Goal: Use online tool/utility: Use online tool/utility

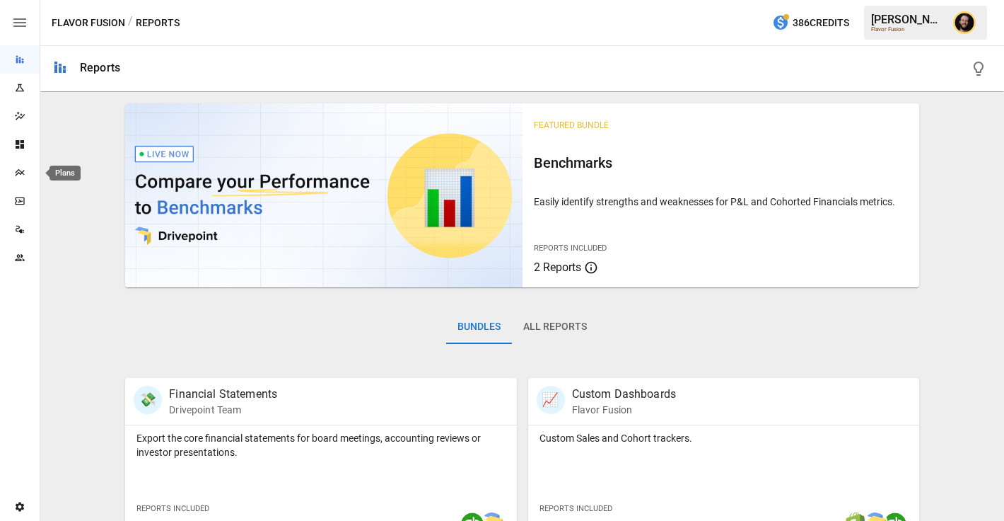
click at [18, 168] on icon "Plans" at bounding box center [19, 172] width 11 height 11
click at [16, 167] on icon "Plans" at bounding box center [19, 172] width 11 height 11
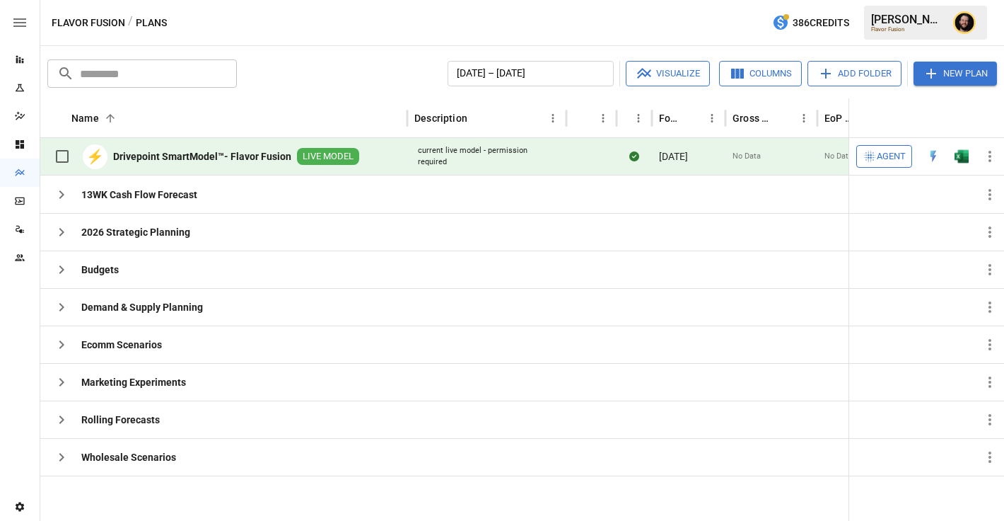
click at [894, 153] on span "Agent" at bounding box center [891, 157] width 29 height 16
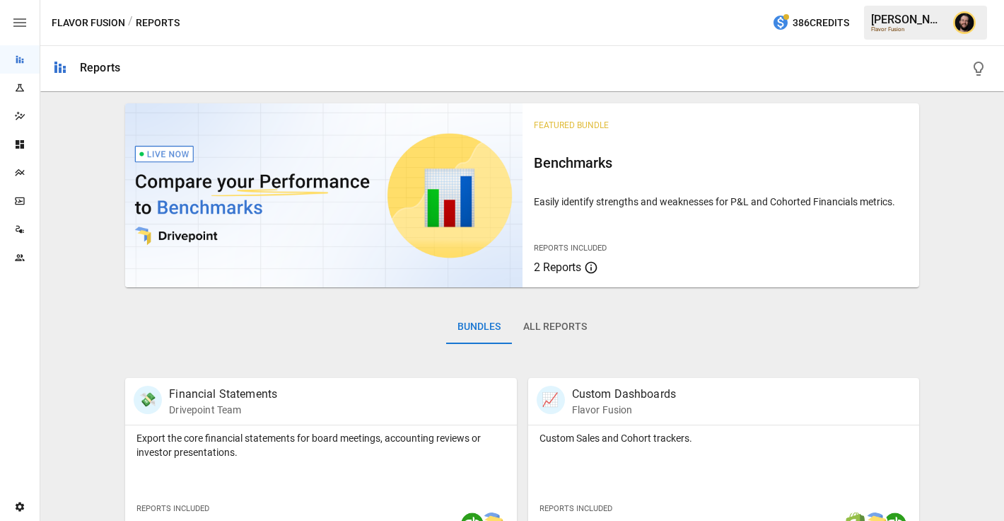
click at [21, 171] on icon "Plans" at bounding box center [19, 172] width 9 height 7
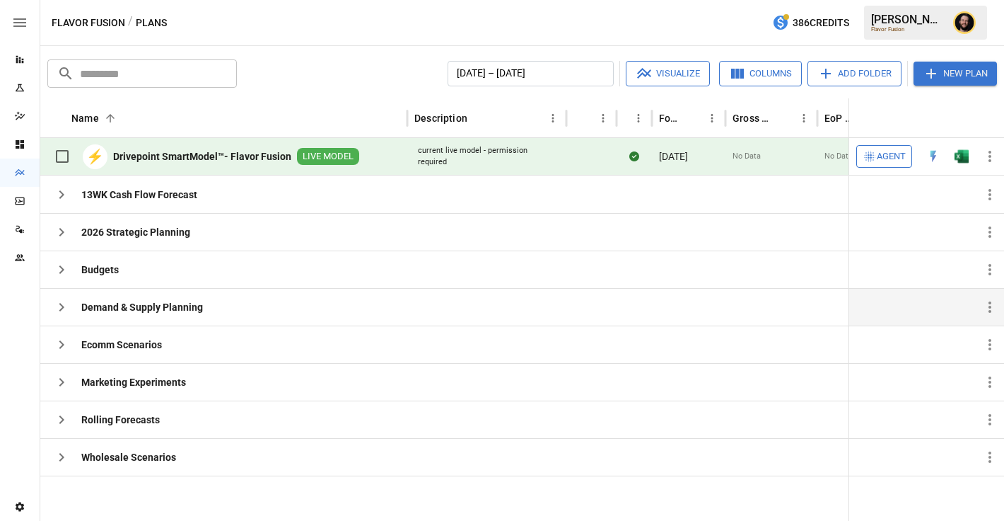
click at [62, 310] on icon "button" at bounding box center [61, 306] width 17 height 17
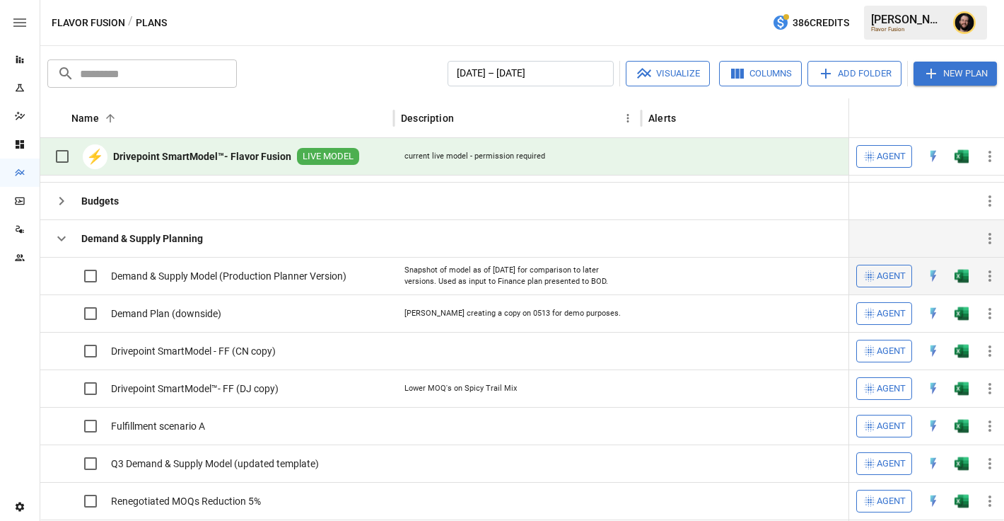
scroll to position [57, 0]
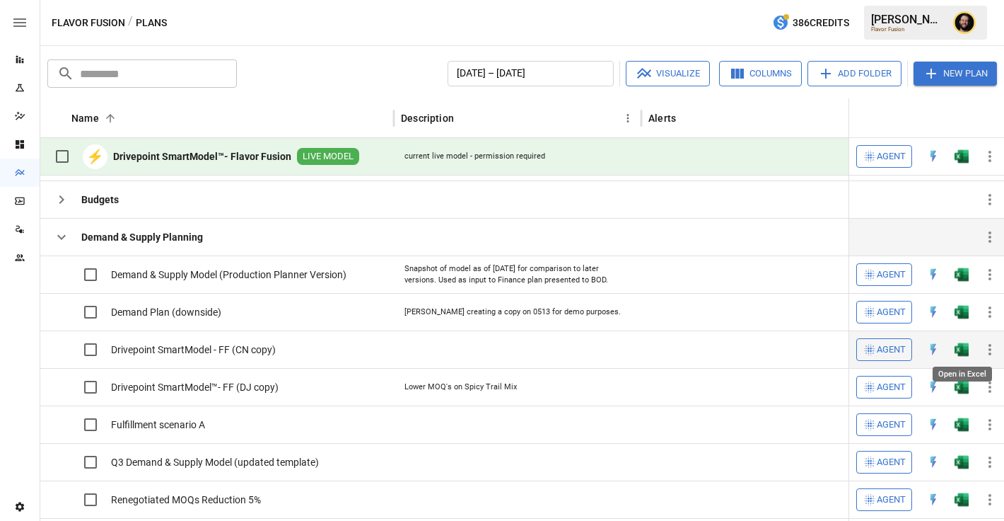
click at [963, 352] on img "Open in Excel" at bounding box center [962, 349] width 14 height 14
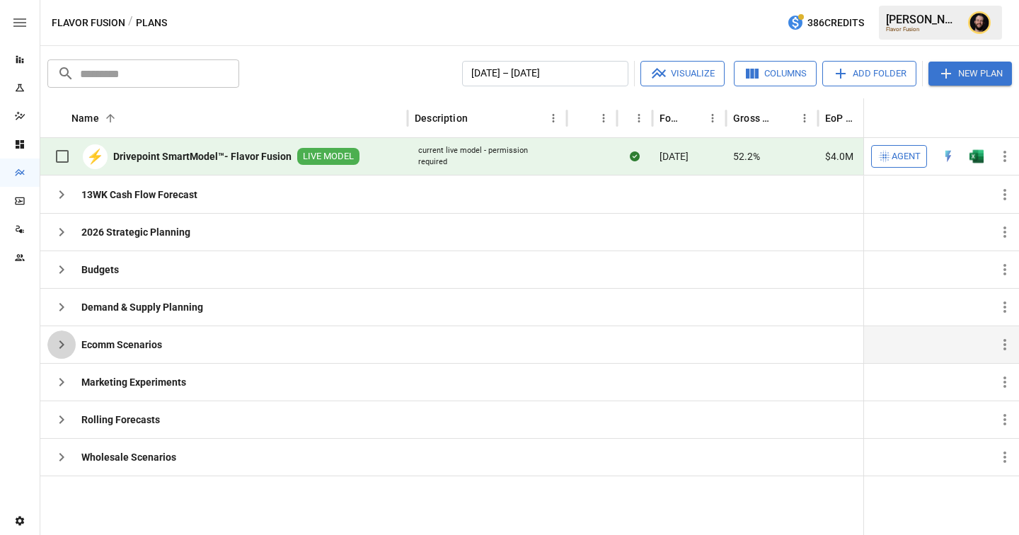
click at [57, 347] on icon "button" at bounding box center [61, 344] width 17 height 17
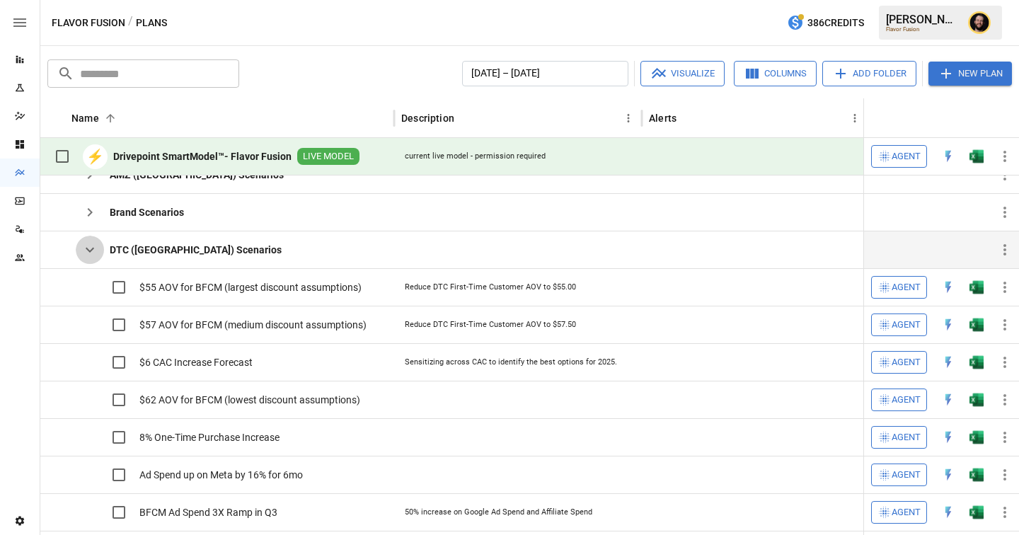
click at [83, 247] on icon "button" at bounding box center [89, 249] width 17 height 17
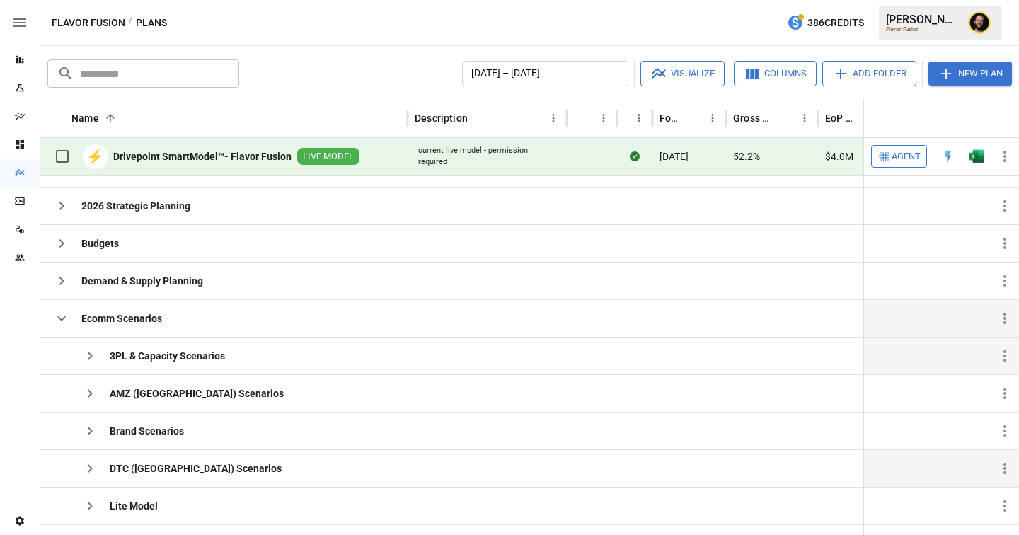
scroll to position [136, 0]
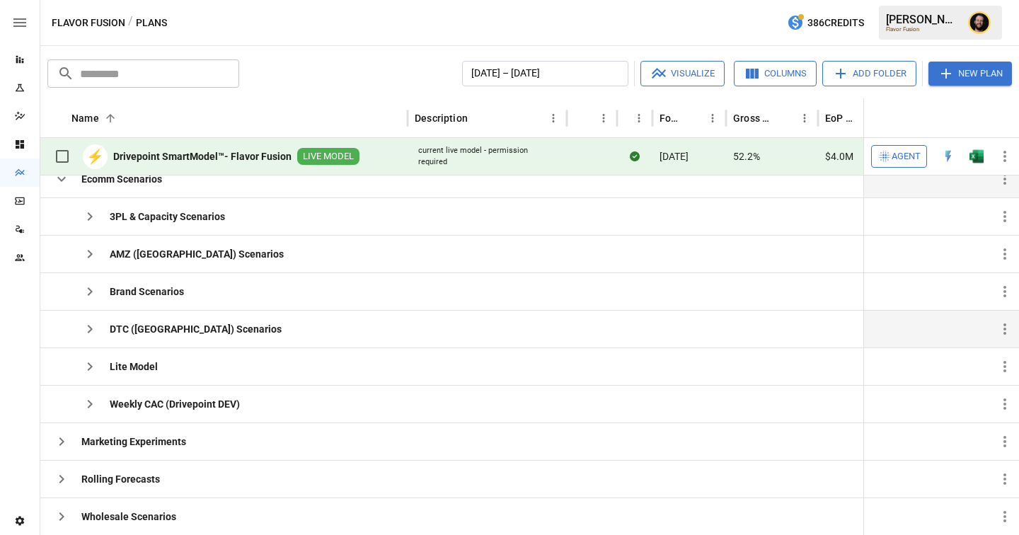
click at [91, 330] on icon "button" at bounding box center [89, 328] width 17 height 17
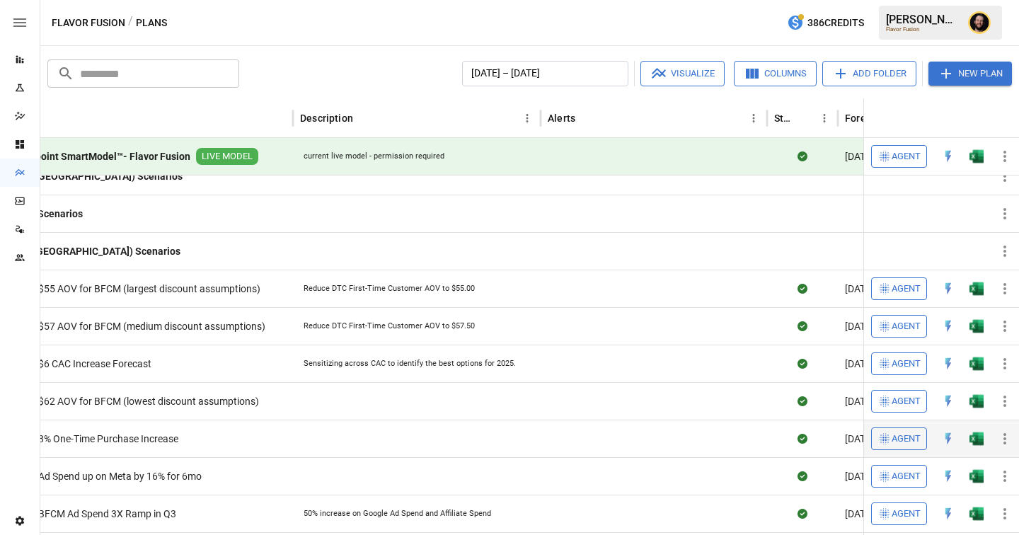
scroll to position [0, 62]
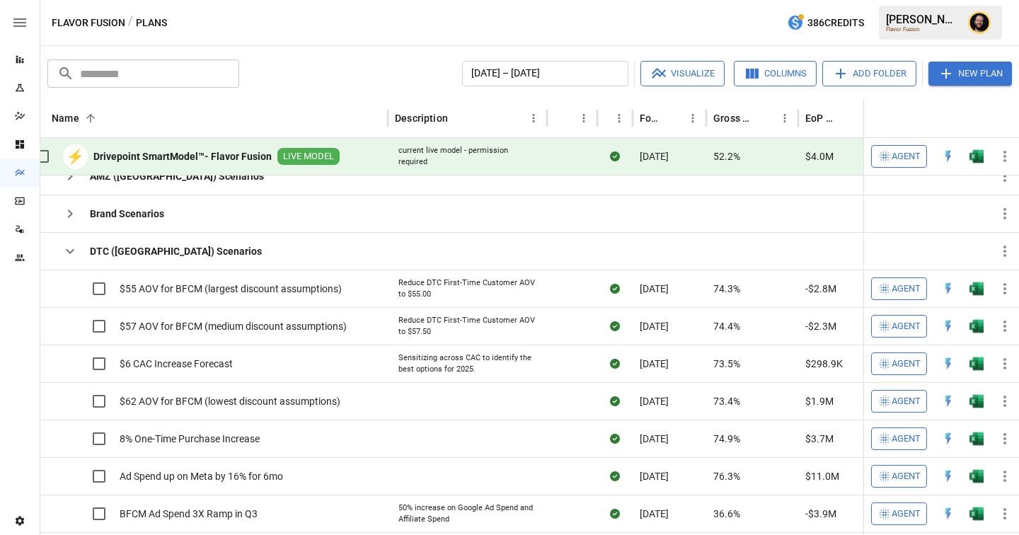
click at [64, 256] on icon "button" at bounding box center [70, 251] width 17 height 17
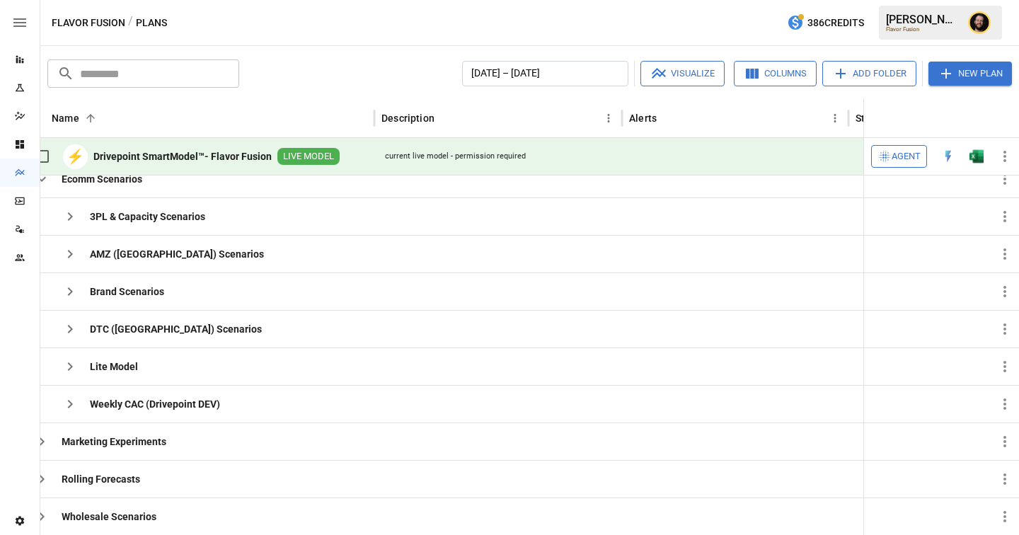
scroll to position [136, 0]
click at [25, 59] on icon "Reports" at bounding box center [19, 59] width 11 height 11
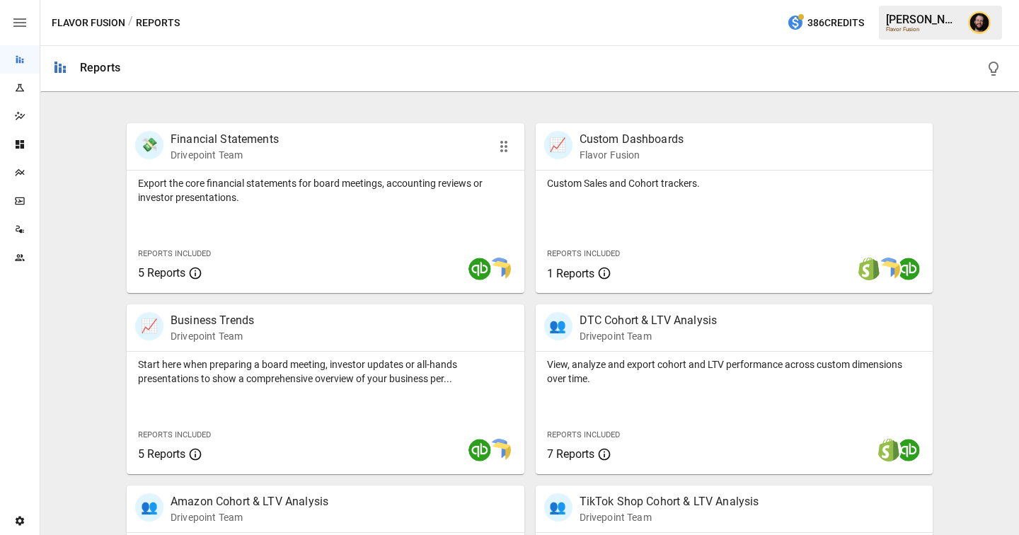
scroll to position [274, 0]
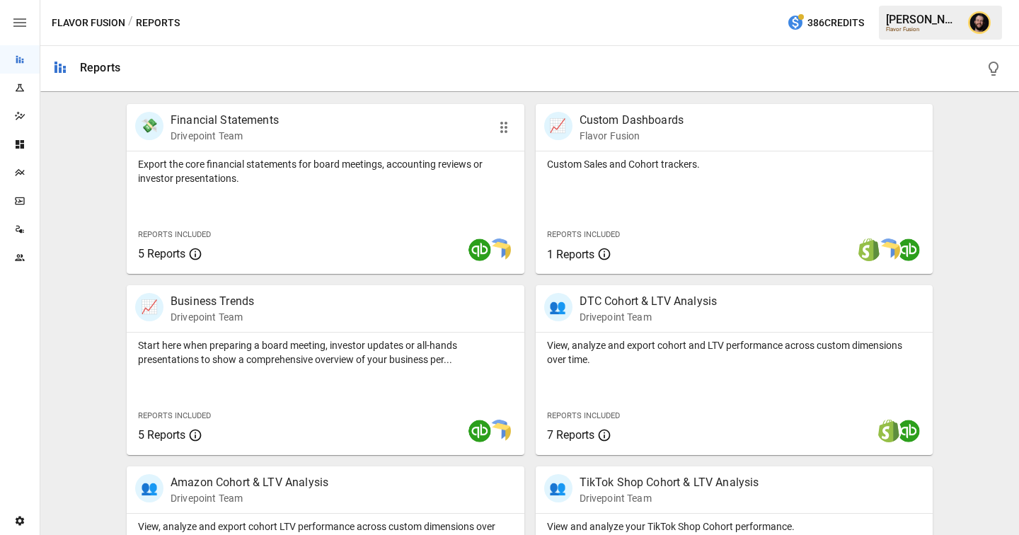
click at [312, 227] on div at bounding box center [408, 250] width 232 height 48
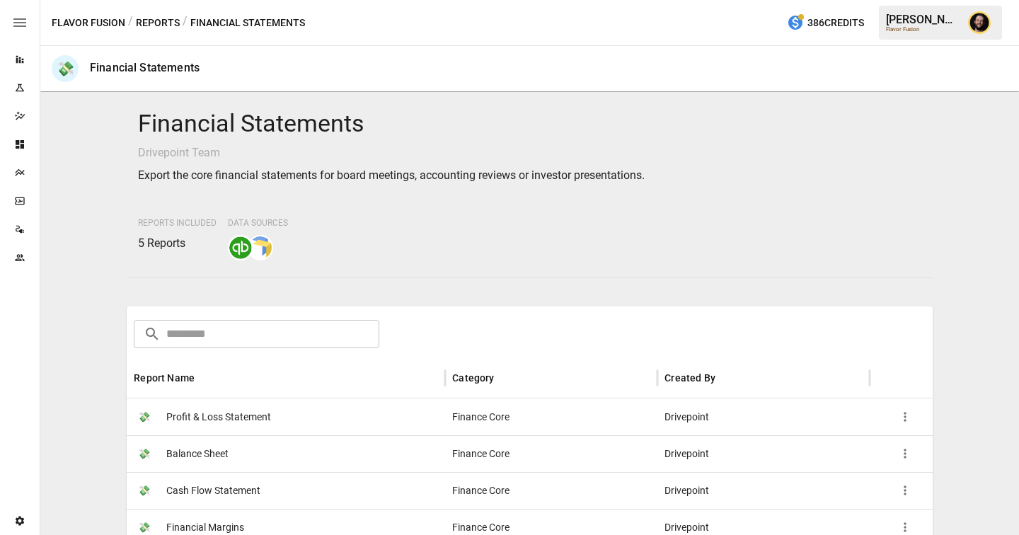
scroll to position [105, 0]
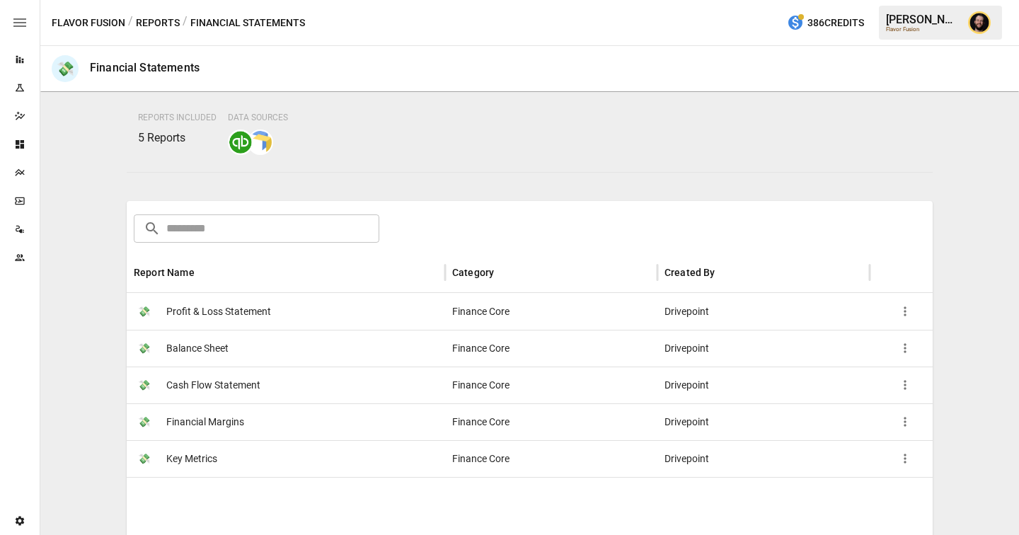
click at [260, 449] on div "💸 Key Metrics" at bounding box center [286, 458] width 318 height 37
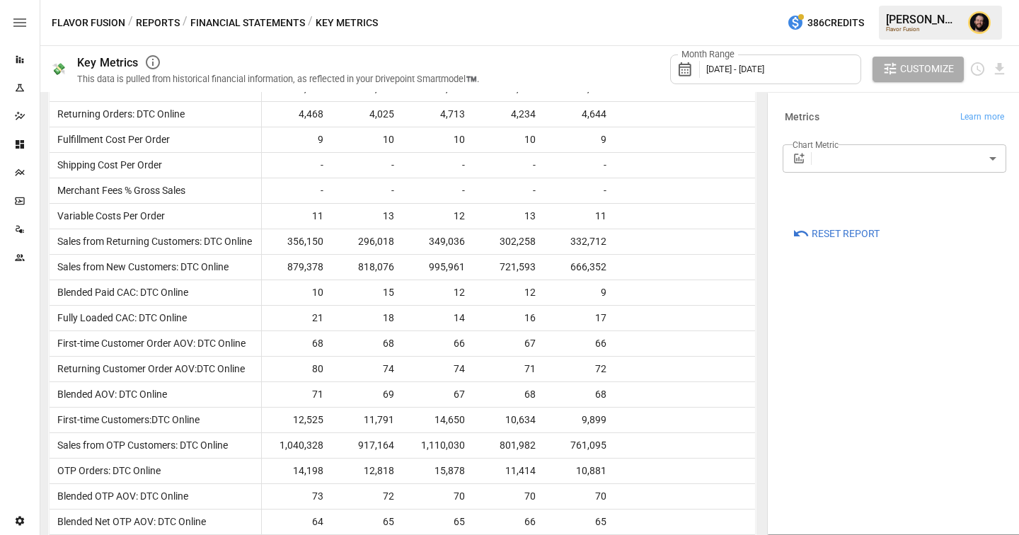
scroll to position [1006, 0]
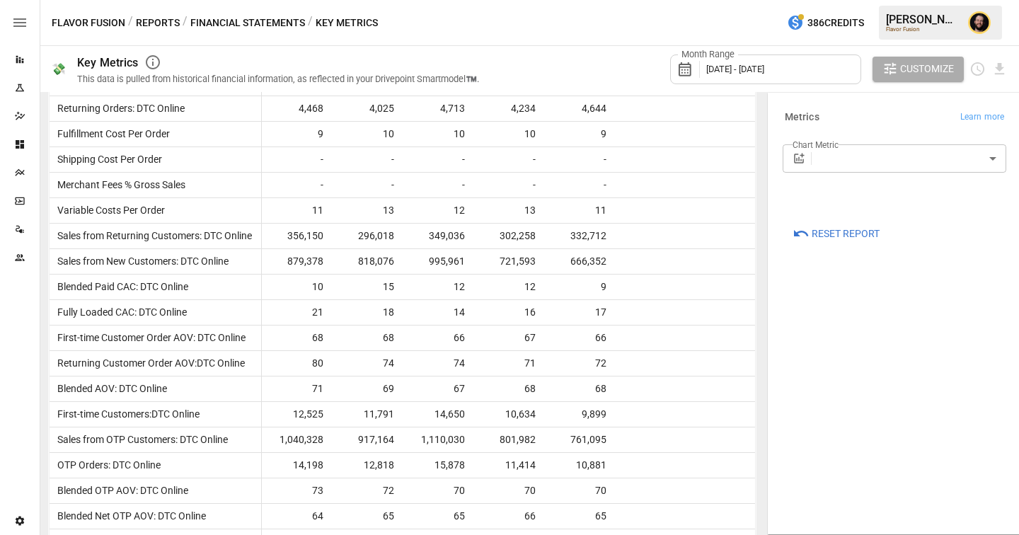
click at [158, 23] on button "Reports" at bounding box center [158, 23] width 44 height 18
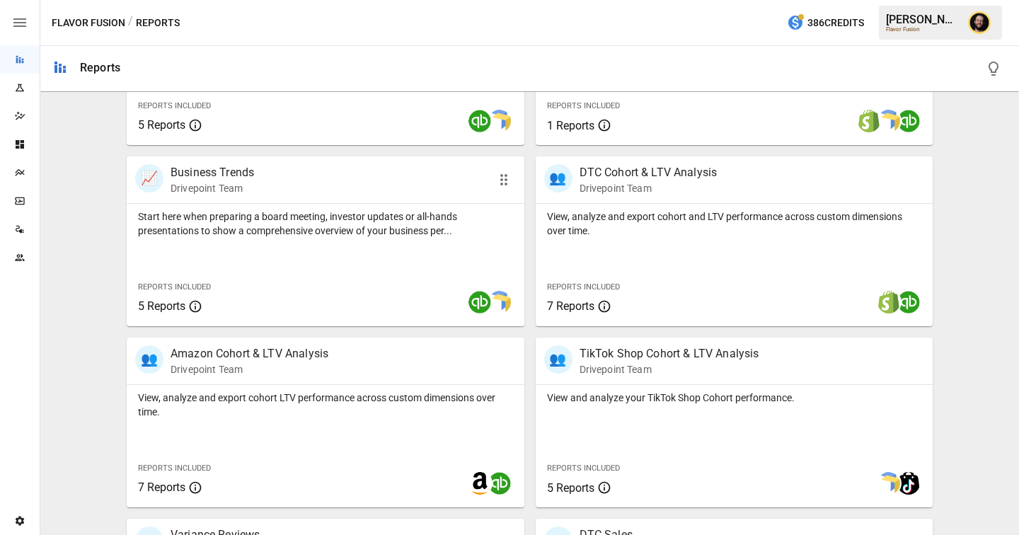
scroll to position [403, 0]
click at [663, 236] on p "View, analyze and export cohort and LTV performance across custom dimensions ov…" at bounding box center [734, 223] width 375 height 28
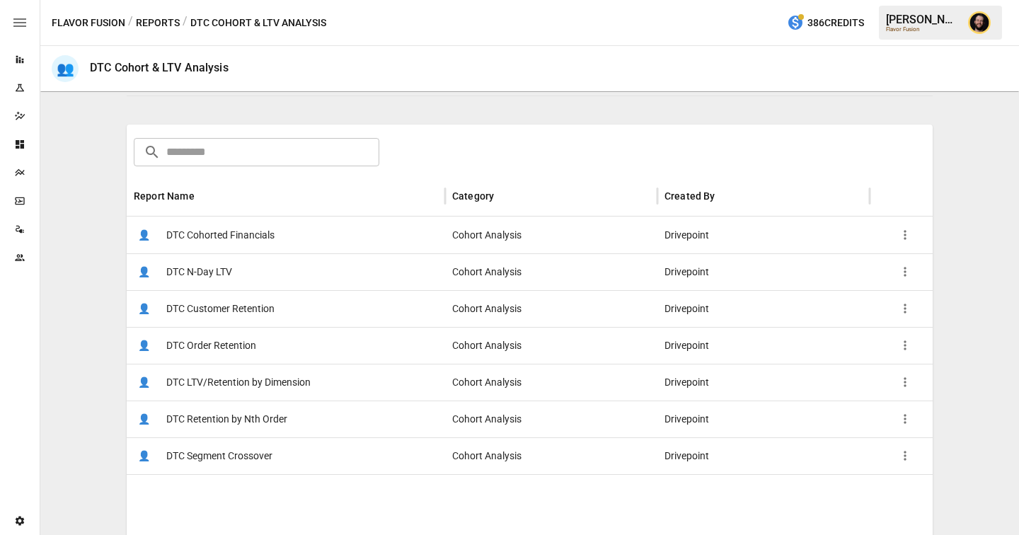
scroll to position [190, 0]
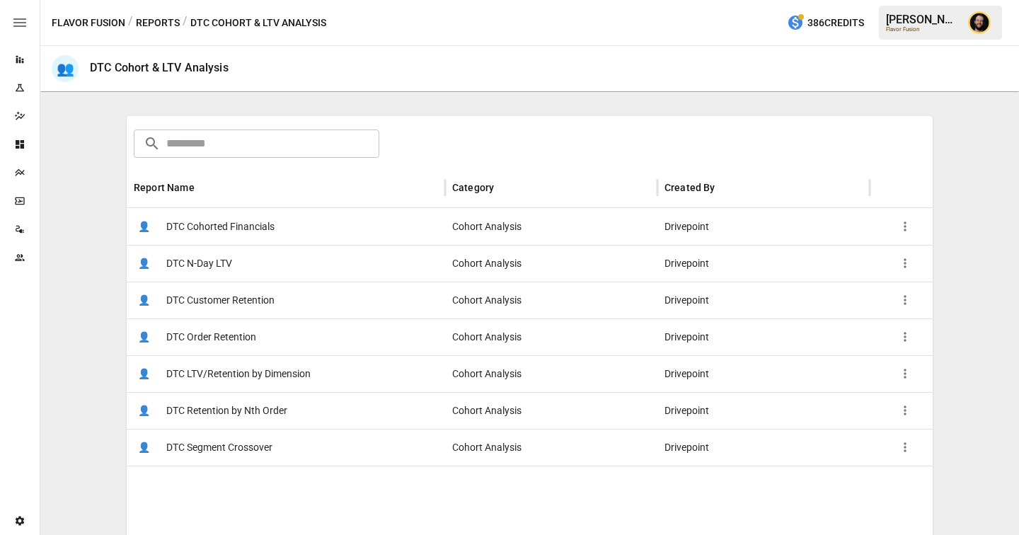
click at [286, 225] on div "👤 DTC Cohorted Financials" at bounding box center [286, 226] width 318 height 37
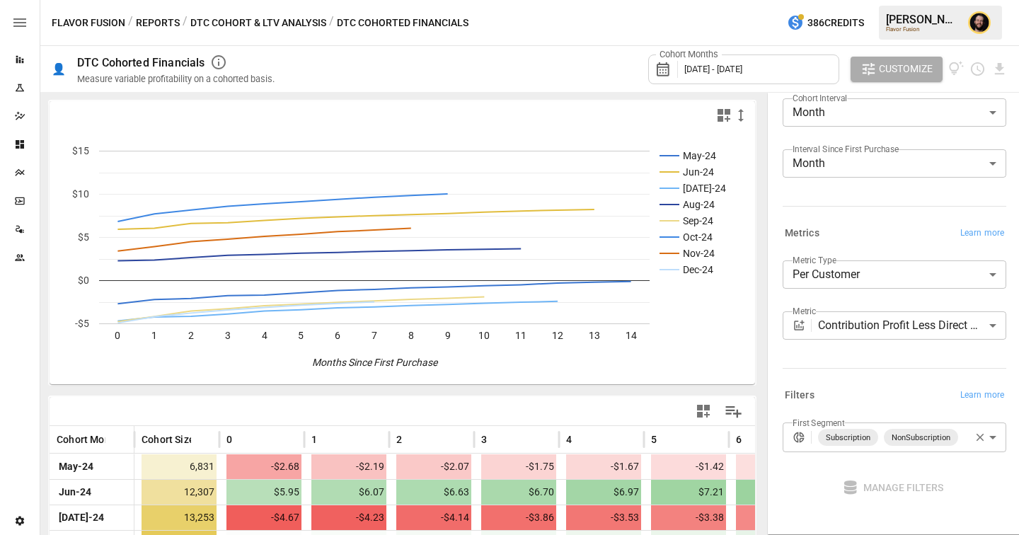
scroll to position [88, 0]
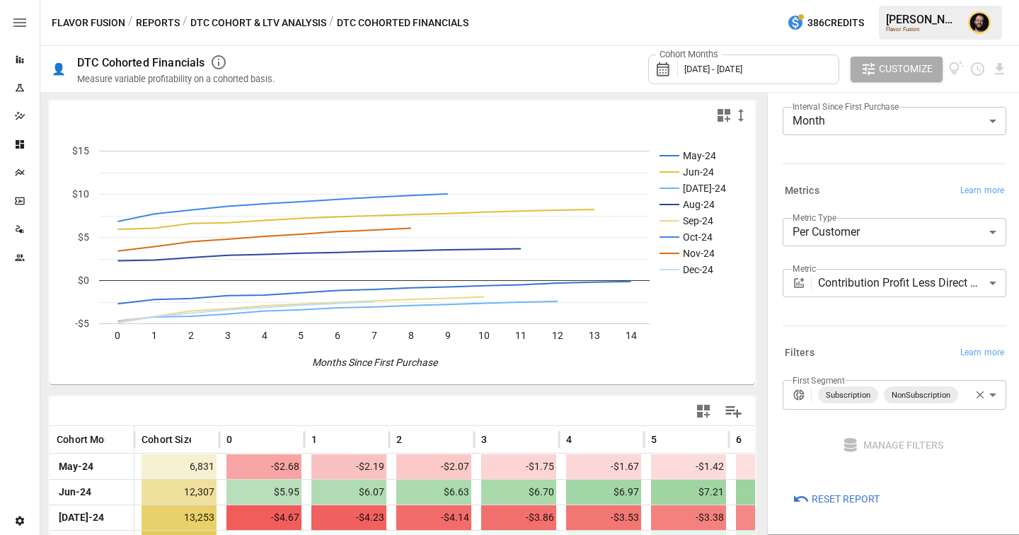
click at [861, 0] on body "Reports Experiments Dazzler Studio Dashboards Plans SmartModel ™ Data Sources T…" at bounding box center [509, 0] width 1019 height 0
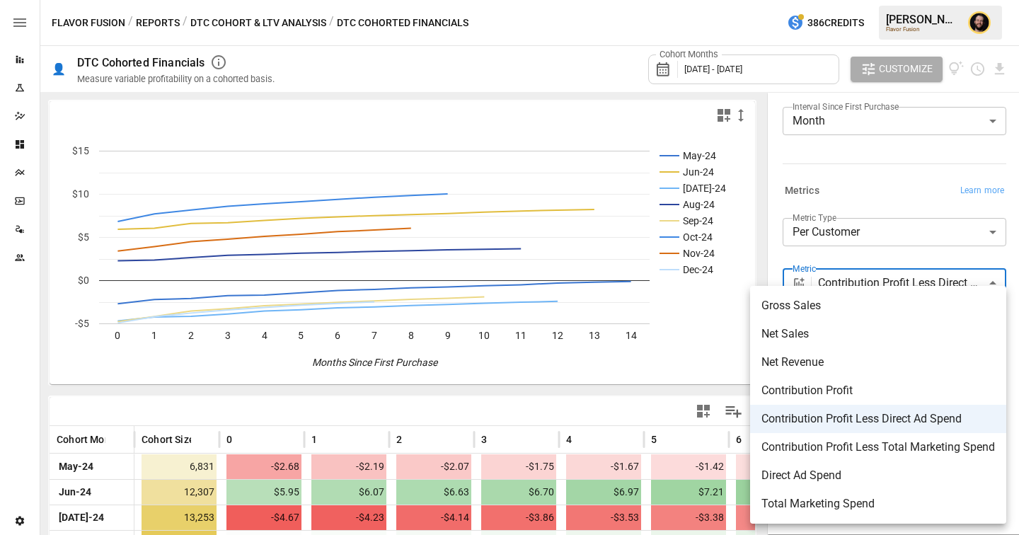
scroll to position [88, 0]
click at [803, 358] on span "Net Revenue" at bounding box center [877, 362] width 233 height 17
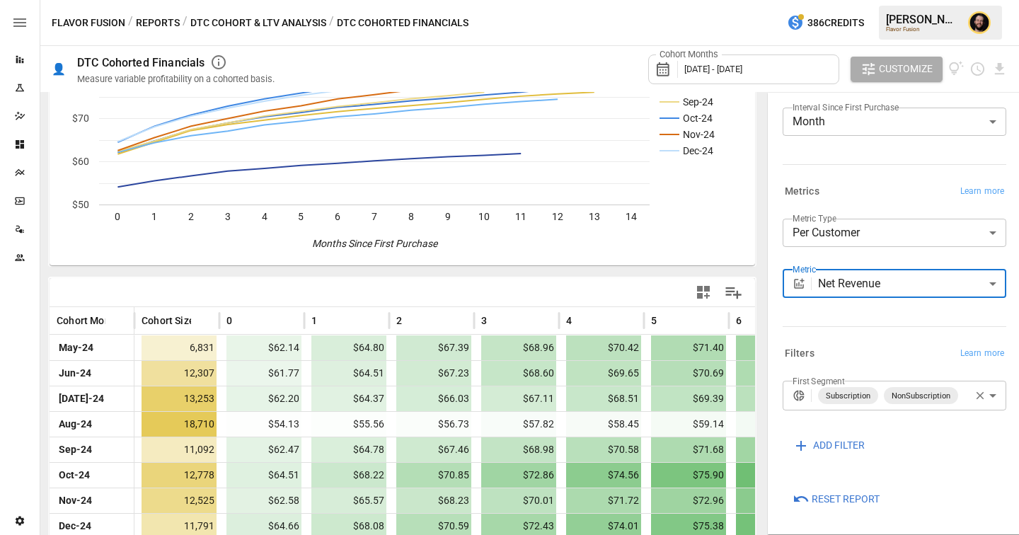
scroll to position [154, 0]
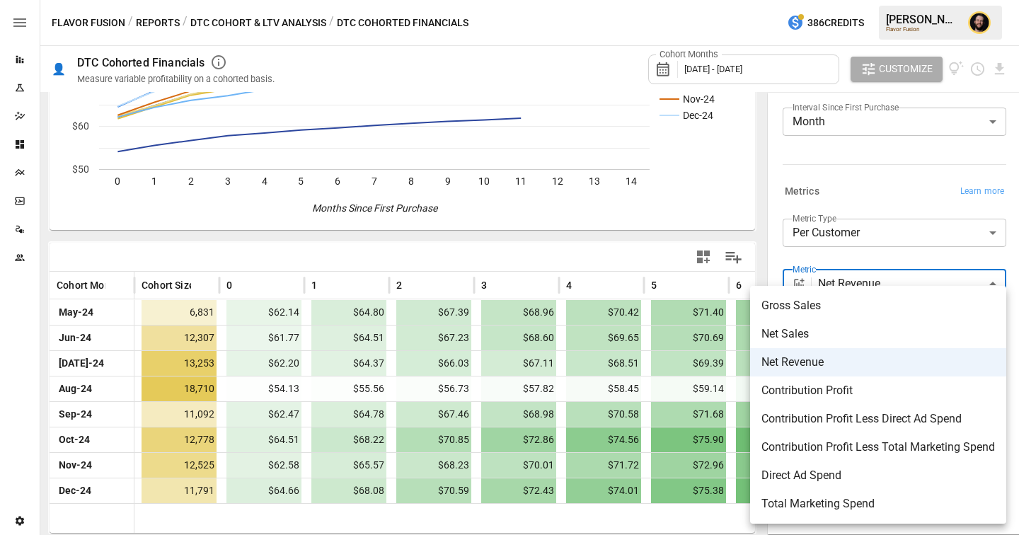
click at [876, 0] on body "Reports Experiments Dazzler Studio Dashboards Plans SmartModel ™ Data Sources T…" at bounding box center [509, 0] width 1019 height 0
click at [856, 390] on span "Contribution Profit" at bounding box center [877, 390] width 233 height 17
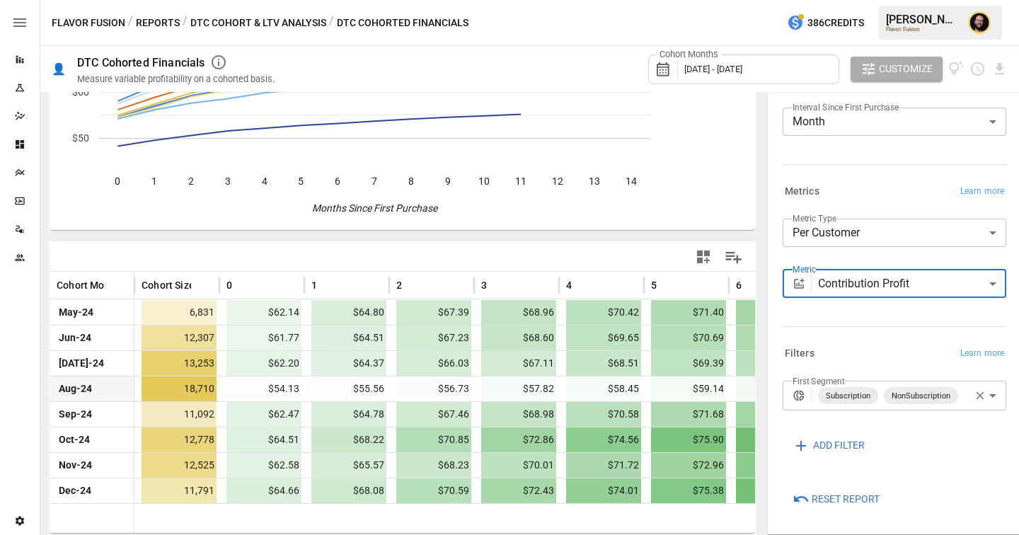
scroll to position [154, 0]
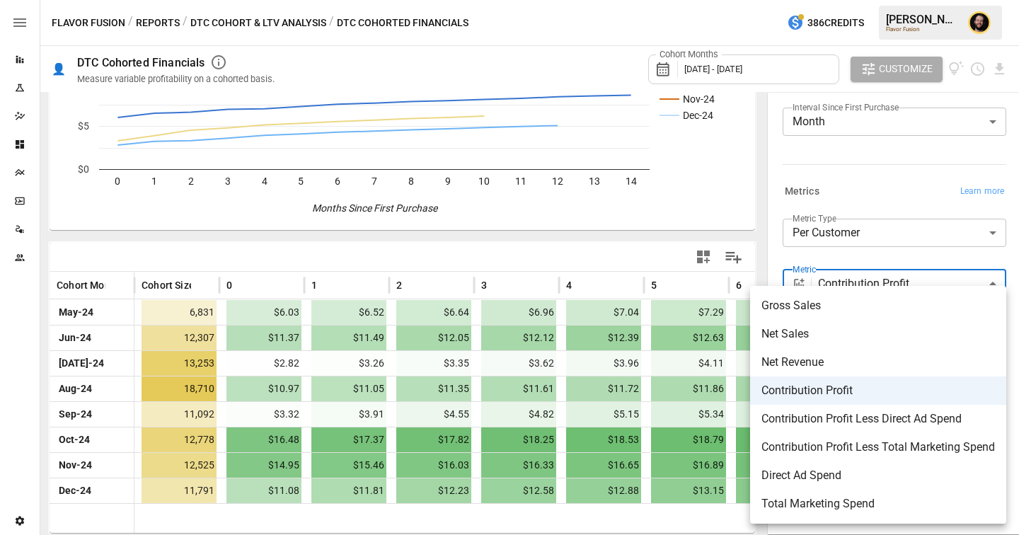
click at [895, 0] on body "Reports Experiments Dazzler Studio Dashboards Plans SmartModel ™ Data Sources T…" at bounding box center [509, 0] width 1019 height 0
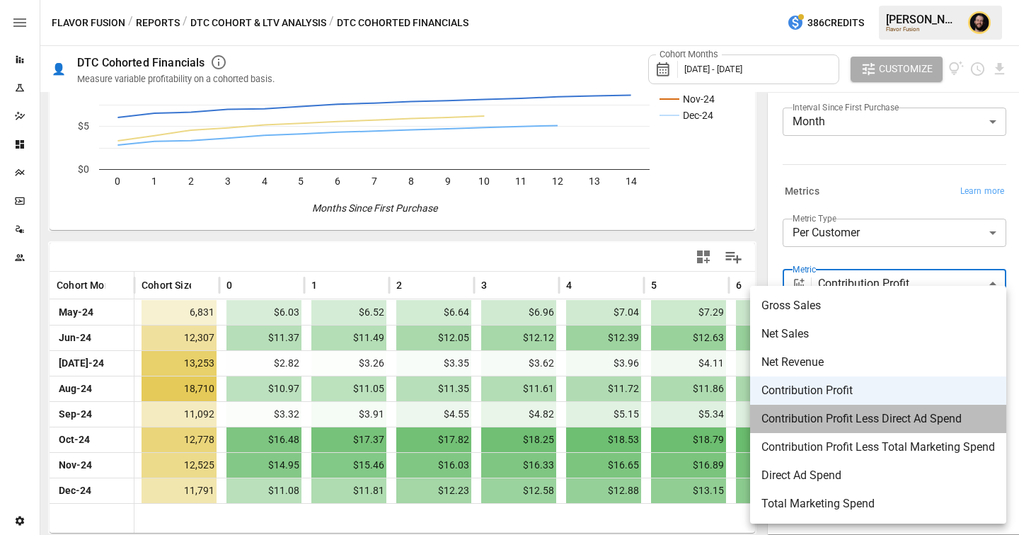
click at [866, 423] on span "Contribution Profit Less Direct Ad Spend" at bounding box center [877, 418] width 233 height 17
type input "**********"
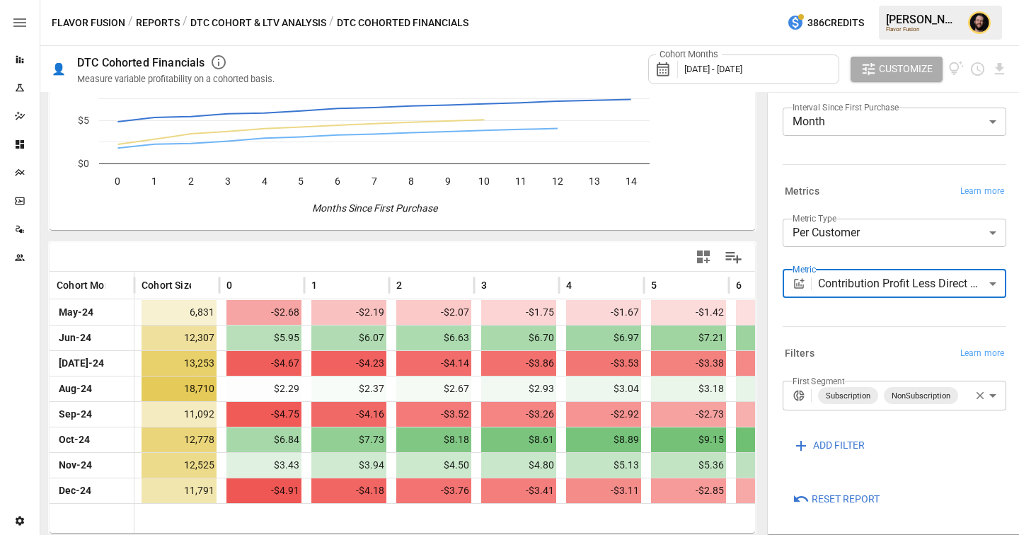
scroll to position [154, 0]
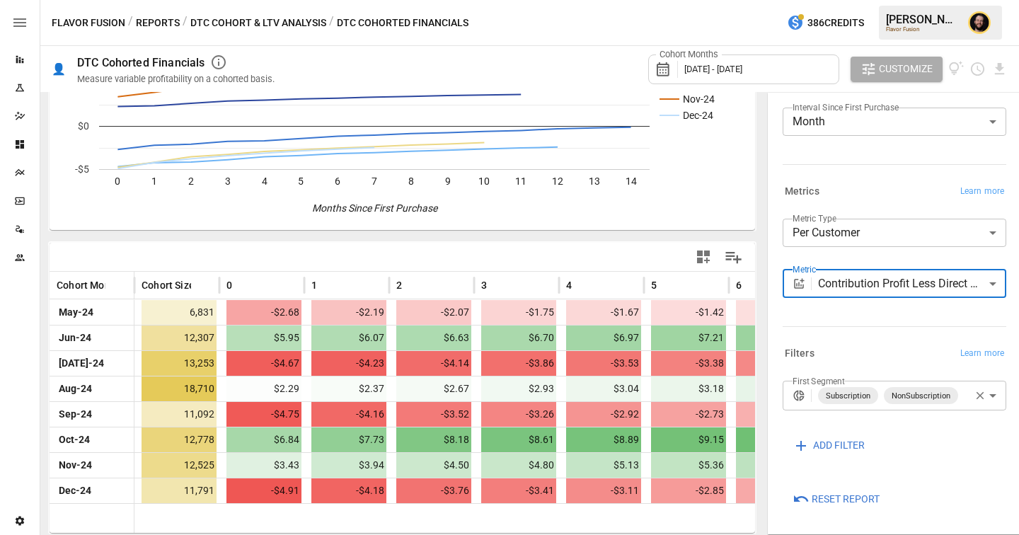
click at [921, 0] on body "Reports Experiments Dazzler Studio Dashboards Plans SmartModel ™ Data Sources T…" at bounding box center [509, 0] width 1019 height 0
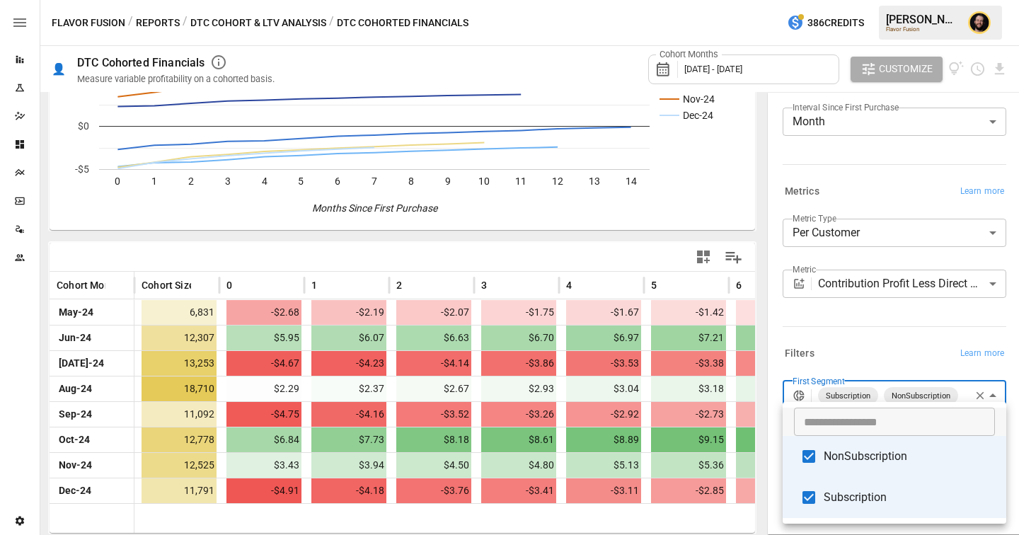
click at [869, 358] on div at bounding box center [509, 267] width 1019 height 535
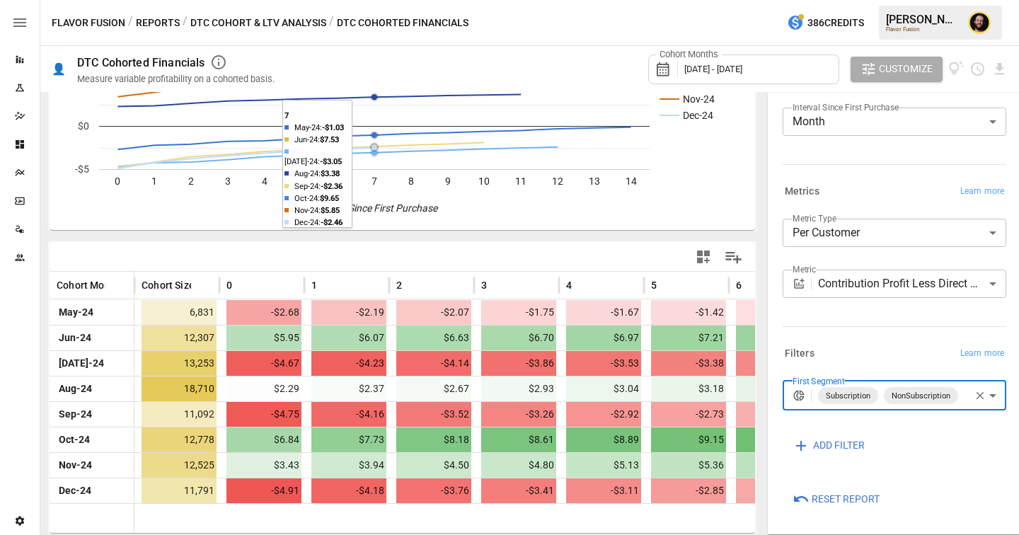
click at [217, 25] on button "DTC Cohort & LTV Analysis" at bounding box center [258, 23] width 136 height 18
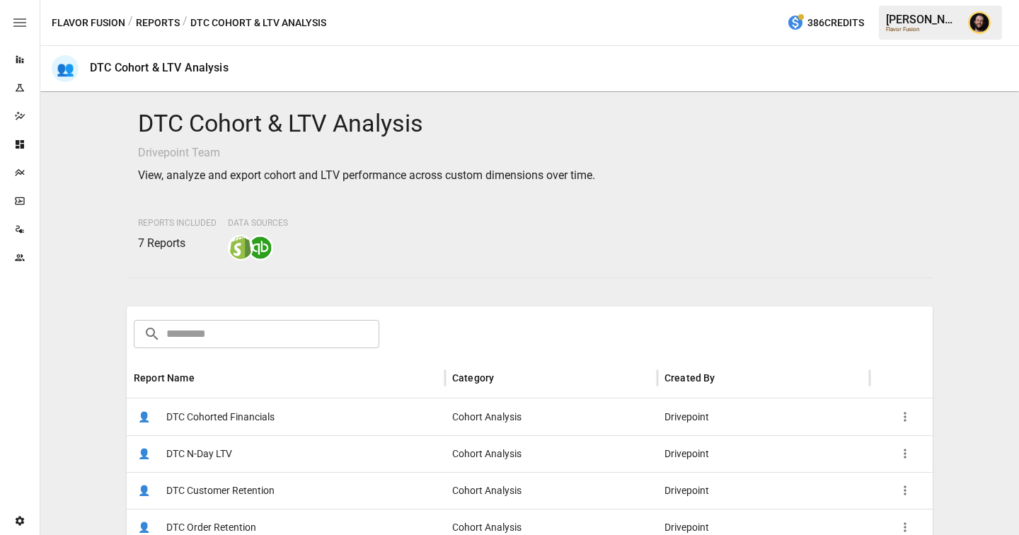
scroll to position [120, 0]
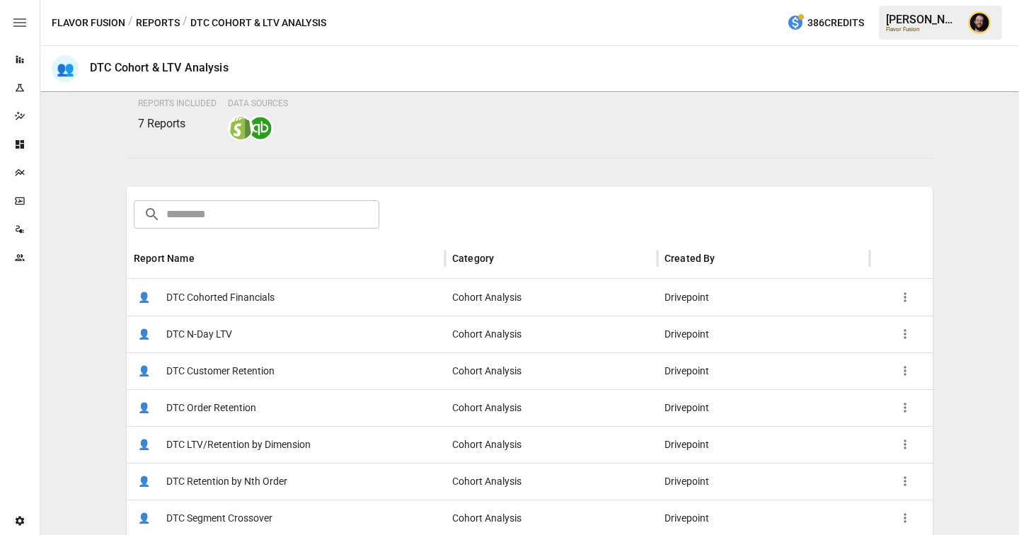
click at [251, 446] on span "DTC LTV/Retention by Dimension" at bounding box center [238, 445] width 144 height 36
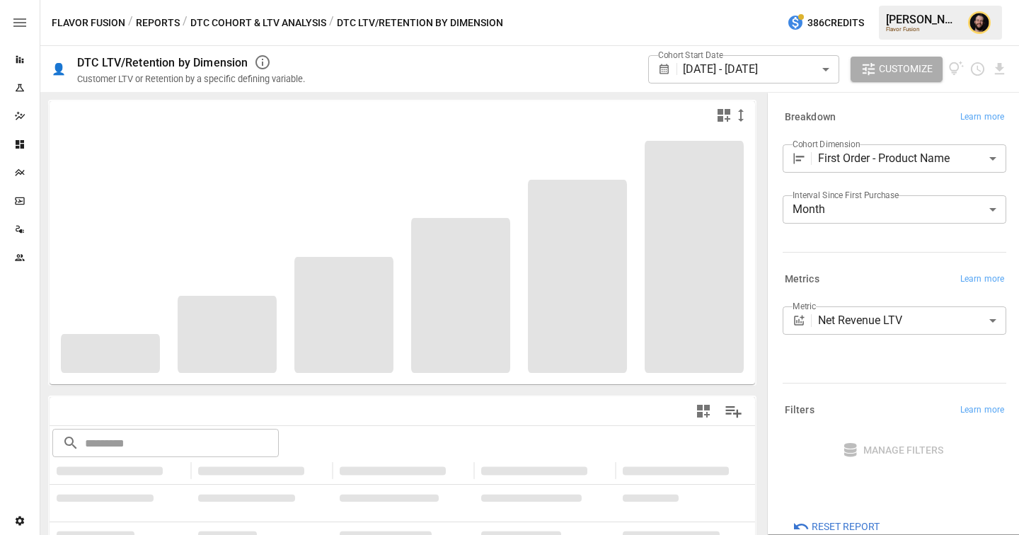
click at [898, 0] on body "**********" at bounding box center [509, 0] width 1019 height 0
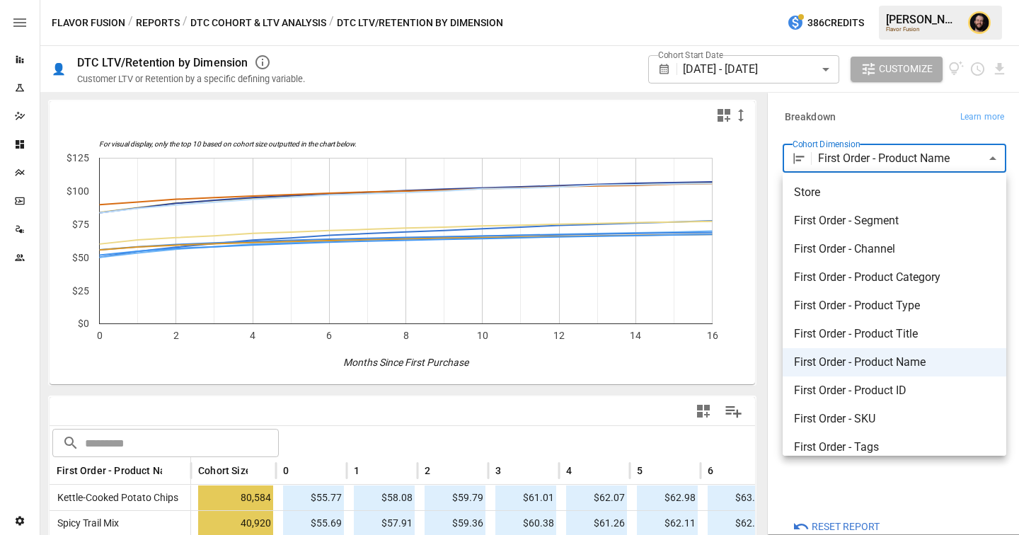
scroll to position [209, 0]
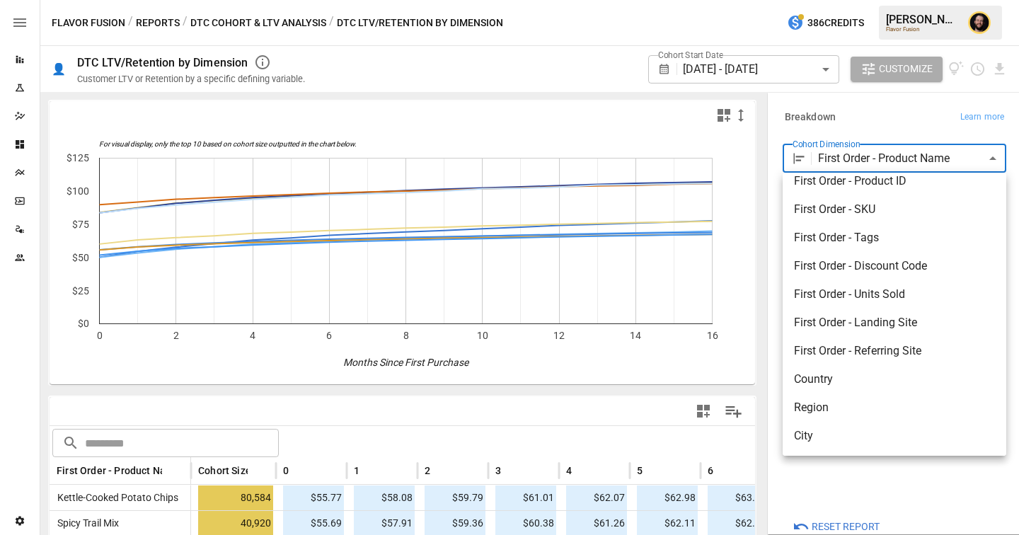
click at [874, 270] on span "First Order - Discount Code" at bounding box center [894, 265] width 201 height 17
type input "**********"
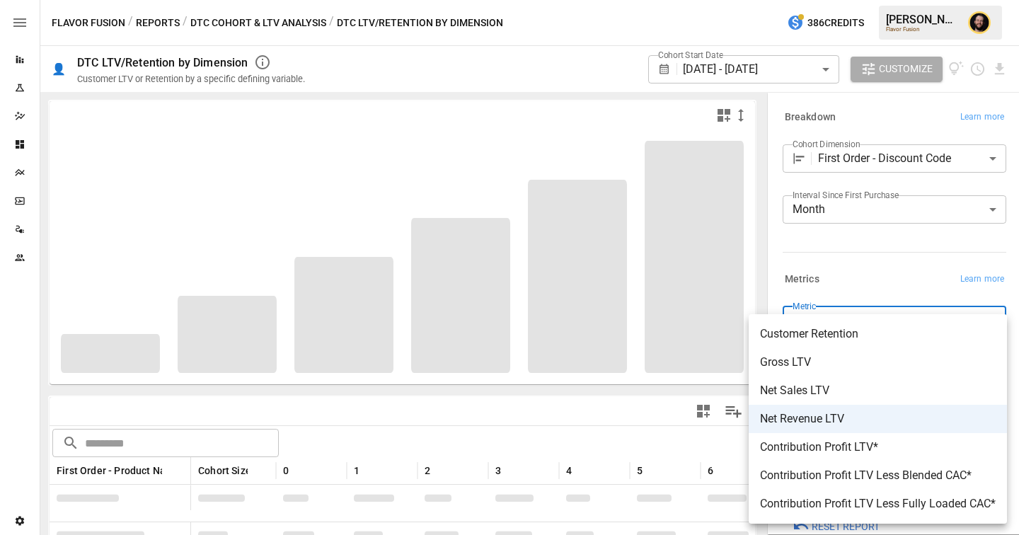
click at [859, 0] on body "Reports Experiments Dazzler Studio Dashboards Plans SmartModel ™ Data Sources T…" at bounding box center [509, 0] width 1019 height 0
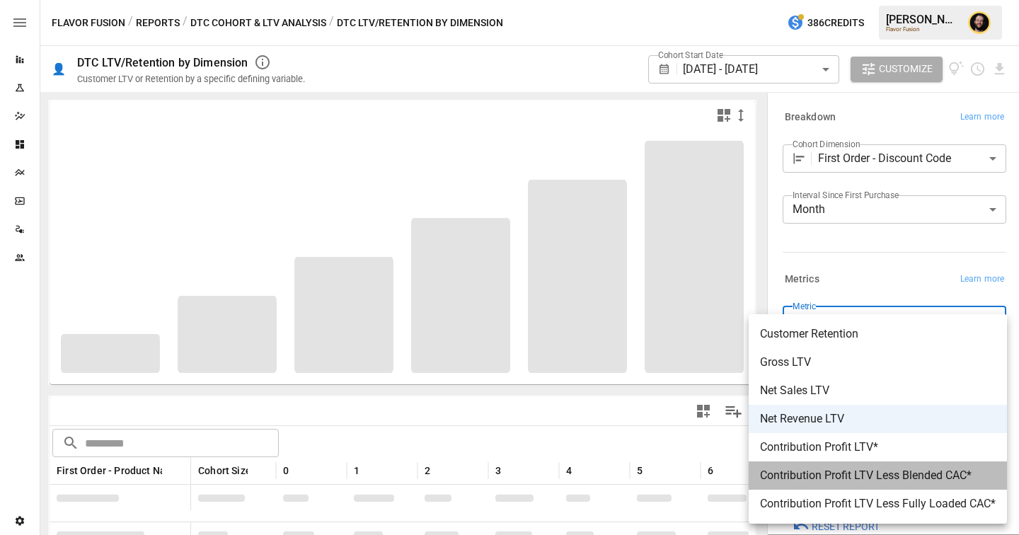
click at [883, 475] on span "Contribution Profit LTV Less Blended CAC*" at bounding box center [878, 475] width 236 height 17
type input "**********"
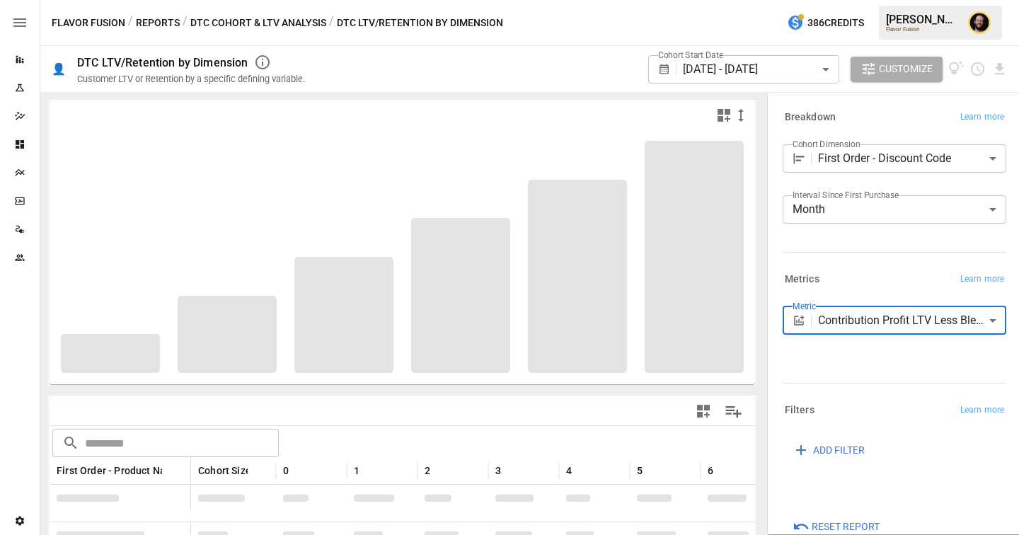
click at [857, 279] on div "Metrics Learn more" at bounding box center [894, 279] width 224 height 20
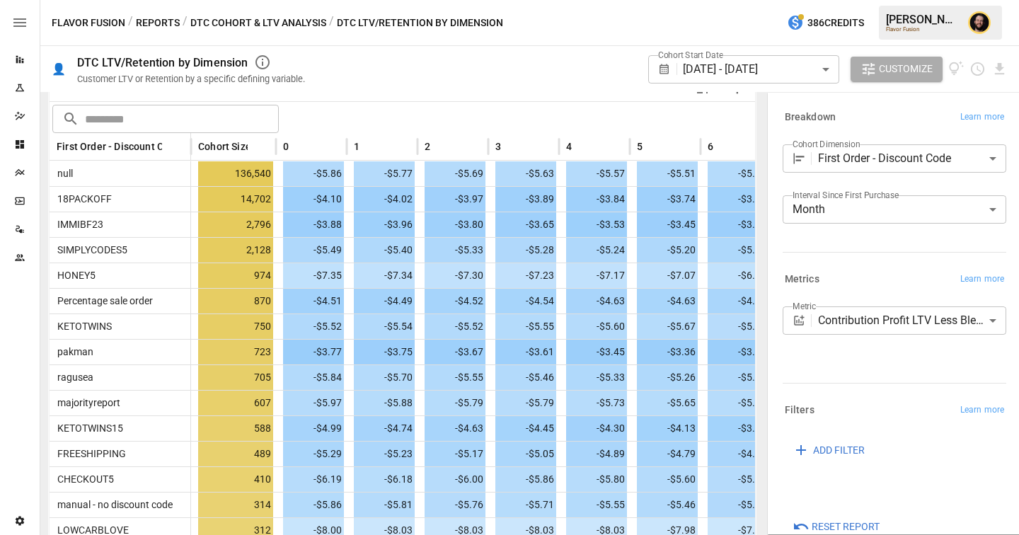
scroll to position [277, 0]
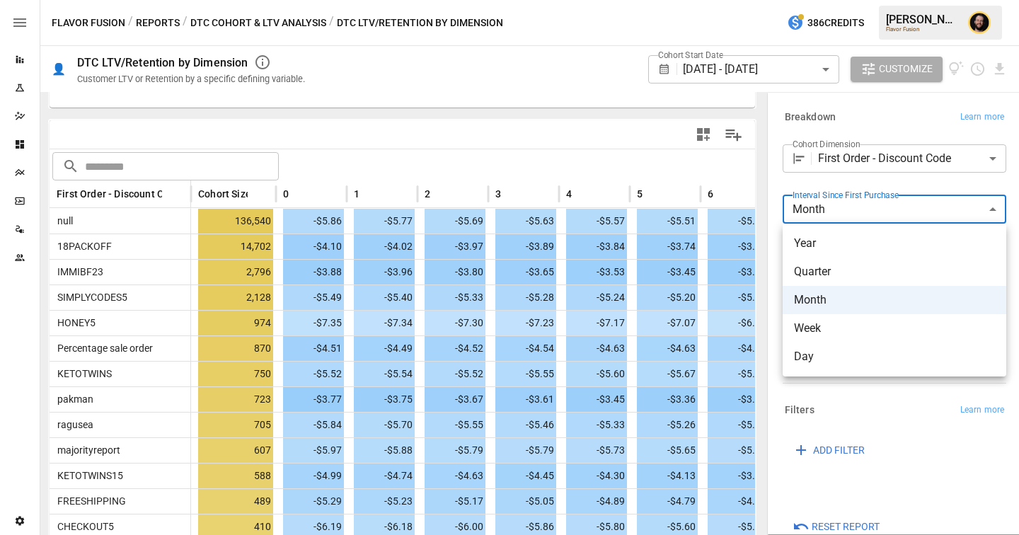
click at [838, 0] on body "Reports Experiments Dazzler Studio Dashboards Plans SmartModel ™ Data Sources T…" at bounding box center [509, 0] width 1019 height 0
click at [620, 153] on div at bounding box center [509, 267] width 1019 height 535
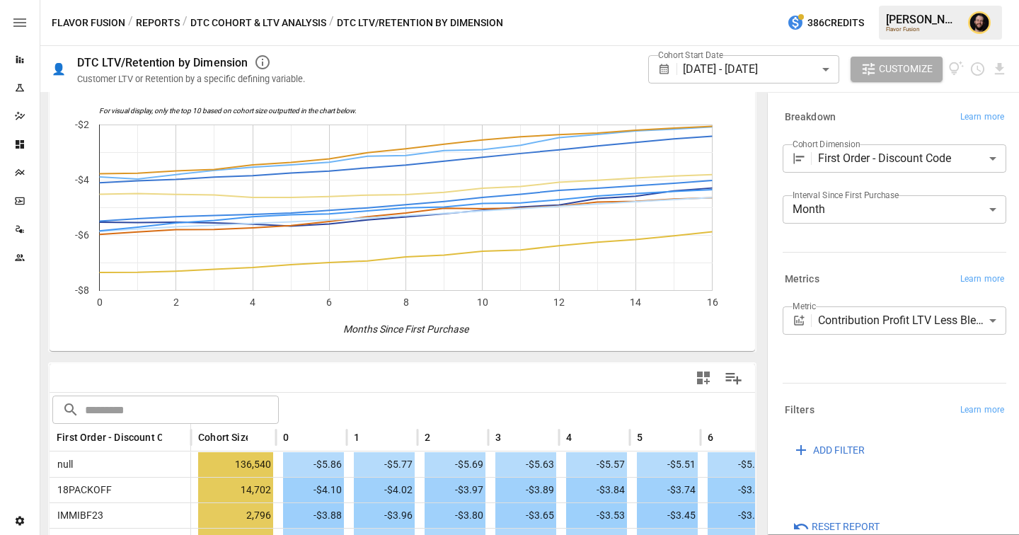
scroll to position [0, 0]
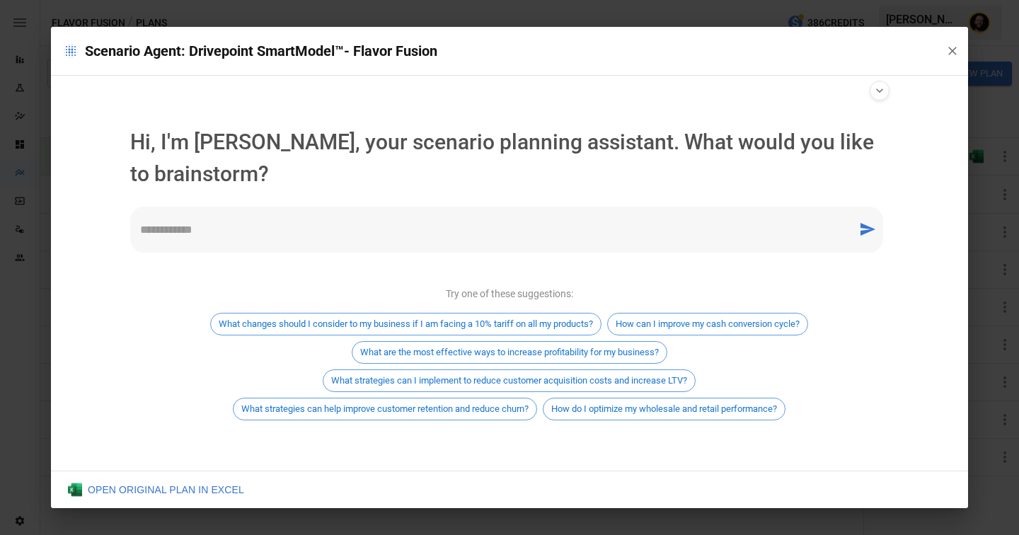
click at [388, 232] on textarea at bounding box center [493, 229] width 707 height 16
click at [274, 228] on textarea at bounding box center [493, 229] width 707 height 16
click at [356, 228] on textarea at bounding box center [493, 229] width 707 height 16
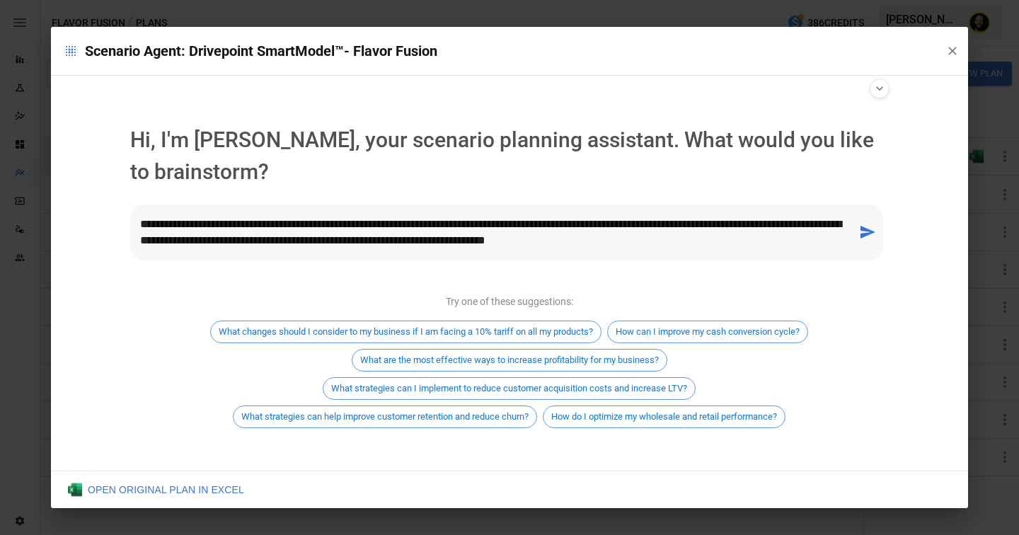
type textarea "**********"
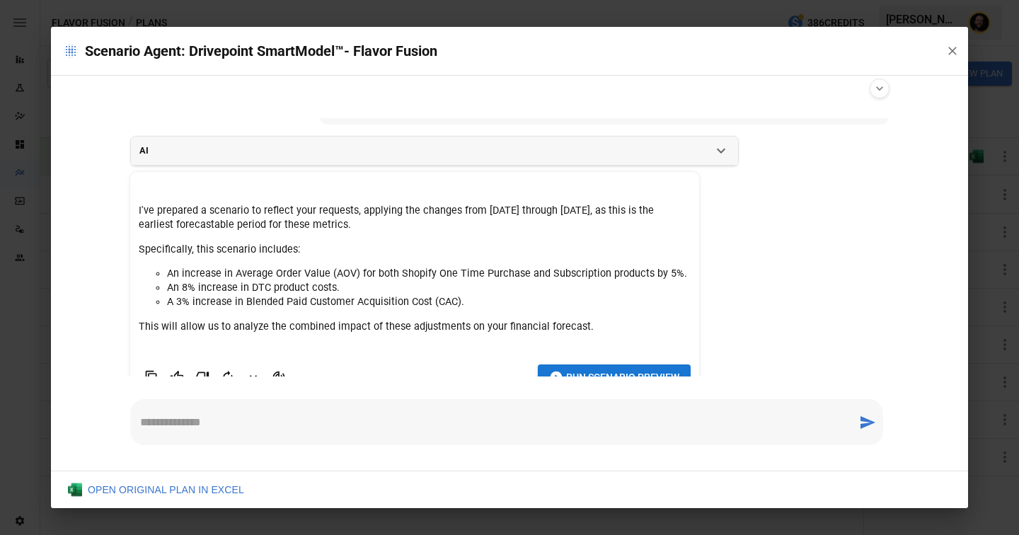
scroll to position [91, 0]
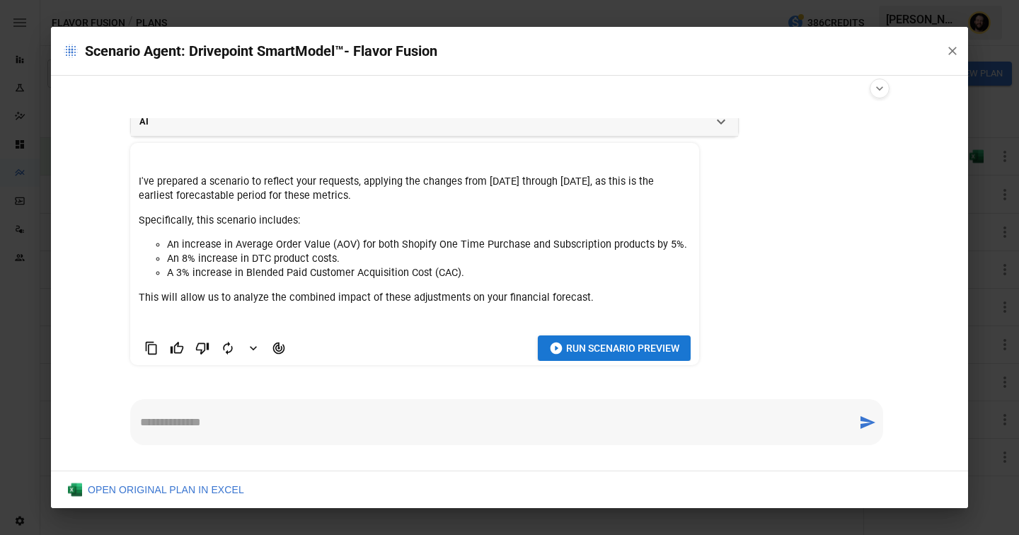
click at [164, 431] on div "* ​" at bounding box center [506, 422] width 753 height 46
click at [627, 353] on span "Run Scenario Preview" at bounding box center [622, 349] width 113 height 18
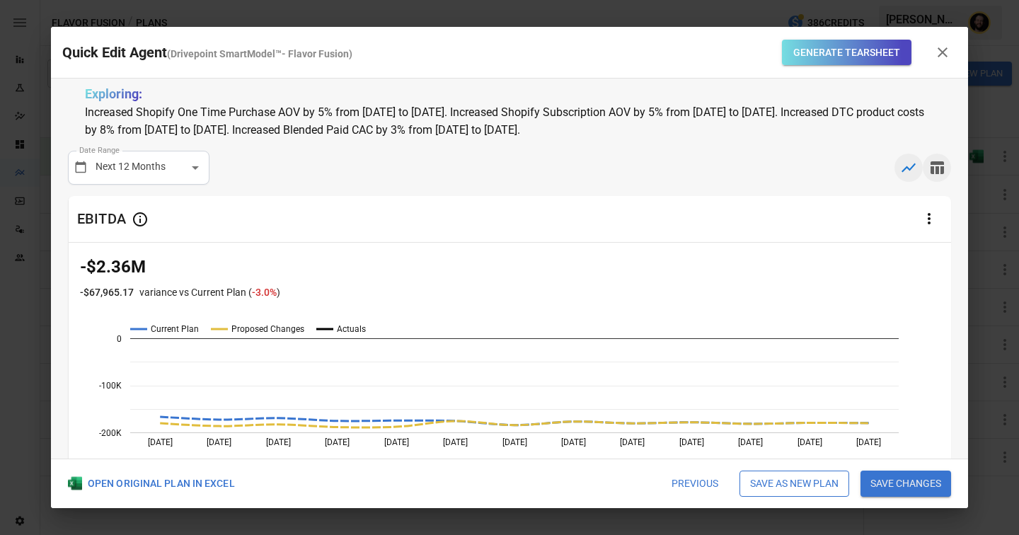
click at [941, 168] on icon "button" at bounding box center [936, 167] width 13 height 13
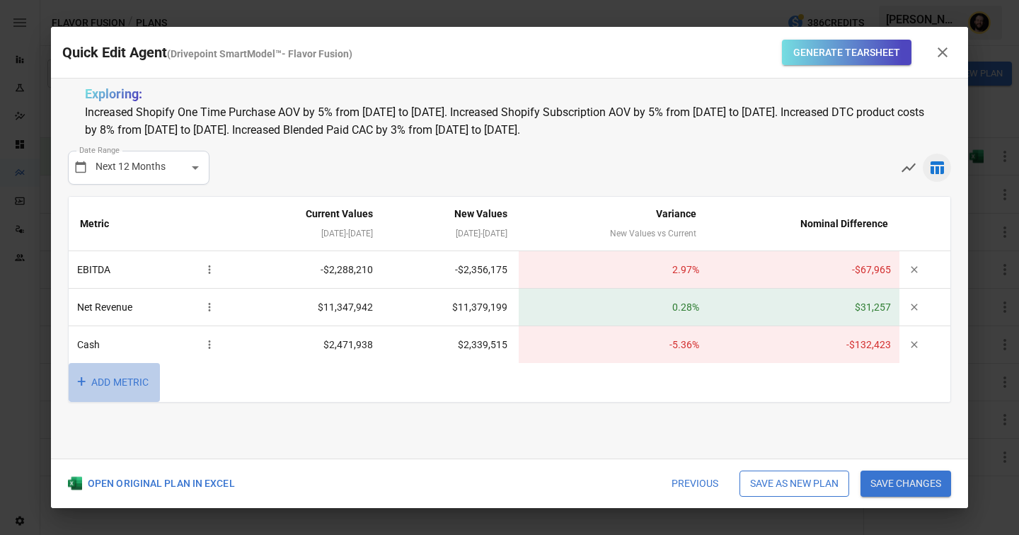
click at [136, 376] on button "+ ADD METRIC" at bounding box center [114, 382] width 91 height 39
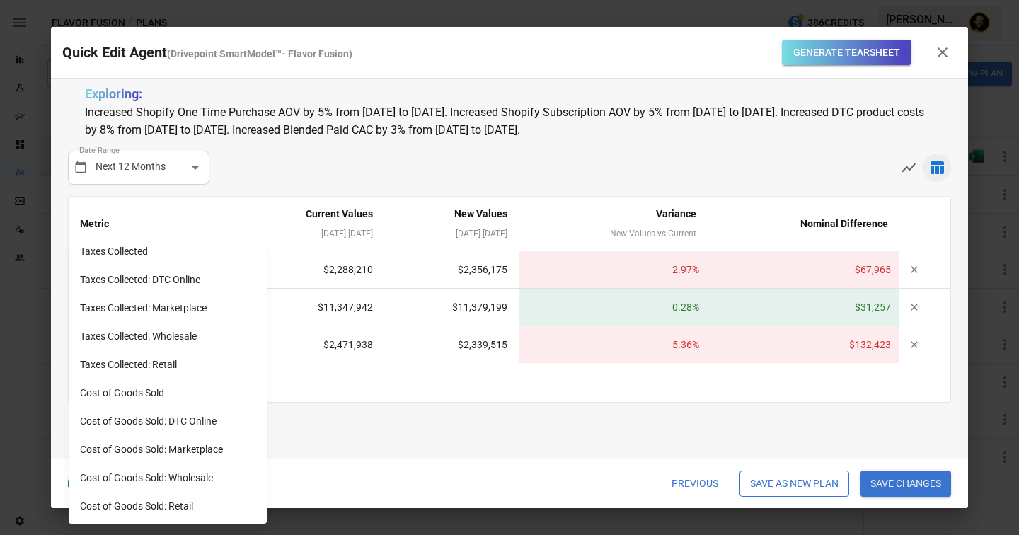
scroll to position [1187, 0]
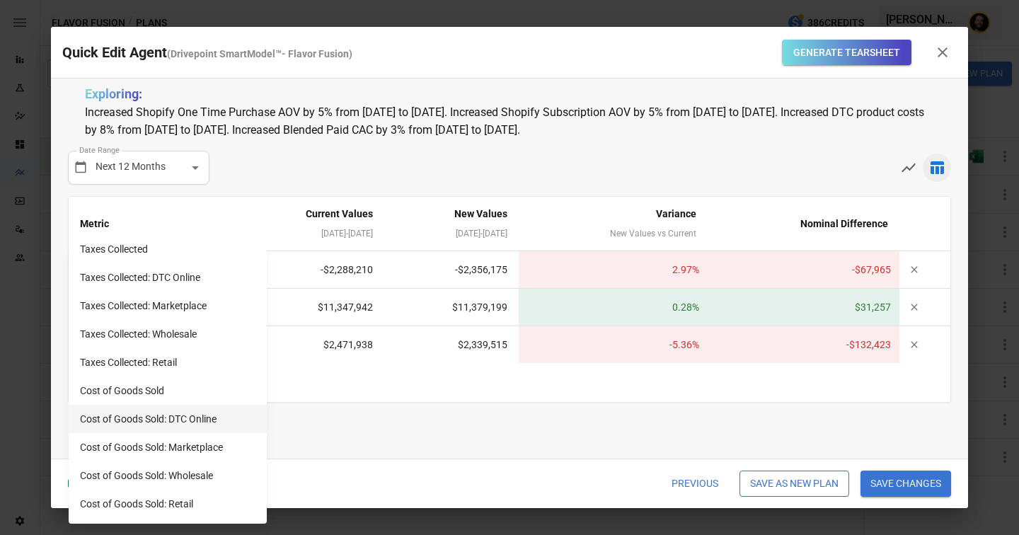
click at [163, 422] on li "Cost of Goods Sold: DTC Online" at bounding box center [168, 419] width 198 height 28
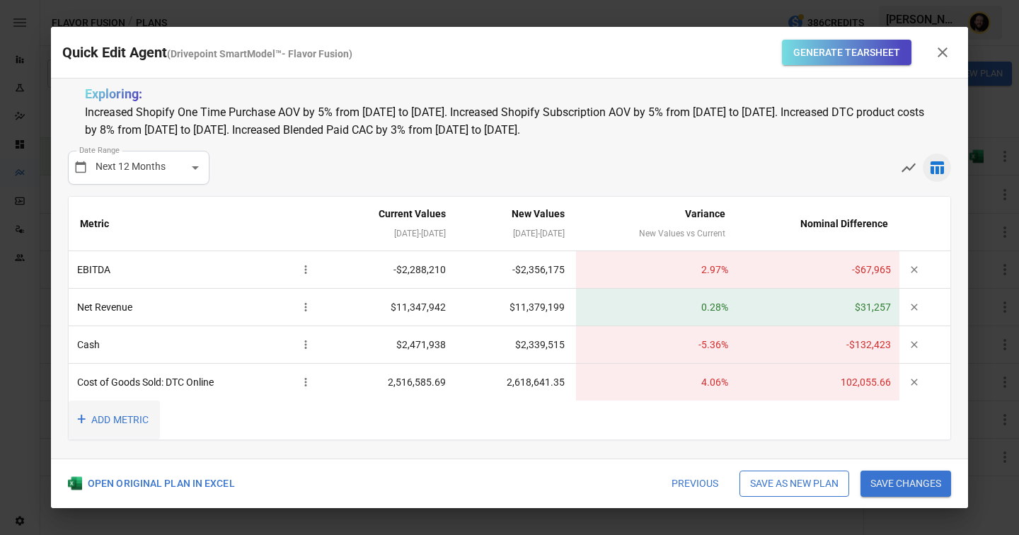
click at [123, 419] on button "+ ADD METRIC" at bounding box center [114, 419] width 91 height 39
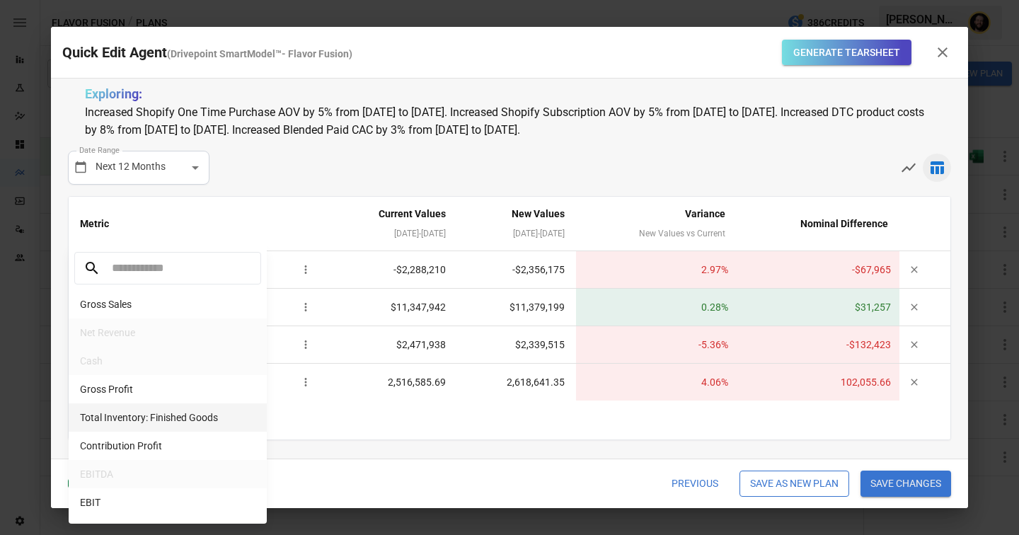
click at [161, 403] on li "Total Inventory: Finished Goods" at bounding box center [168, 417] width 198 height 28
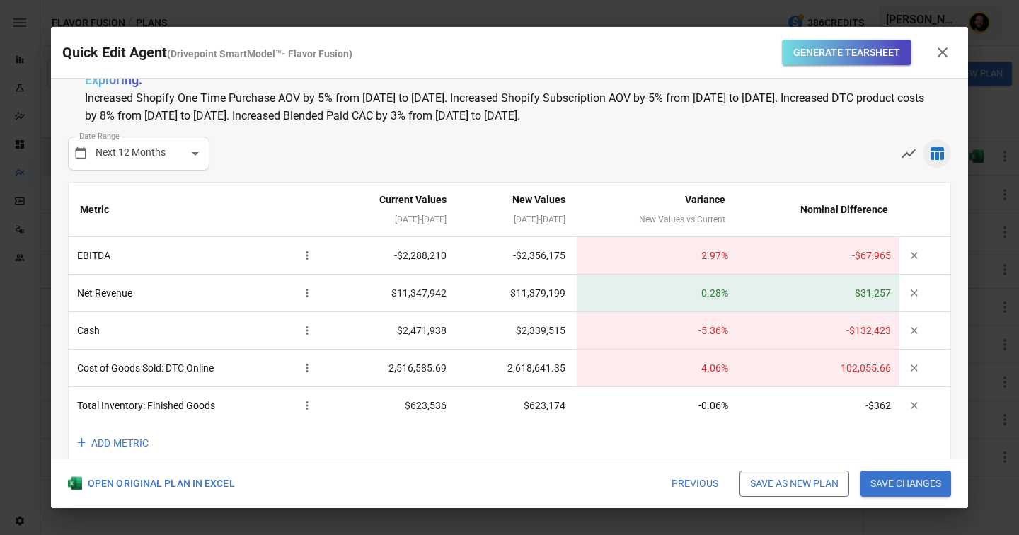
scroll to position [15, 0]
click at [124, 445] on button "+ ADD METRIC" at bounding box center [114, 442] width 91 height 39
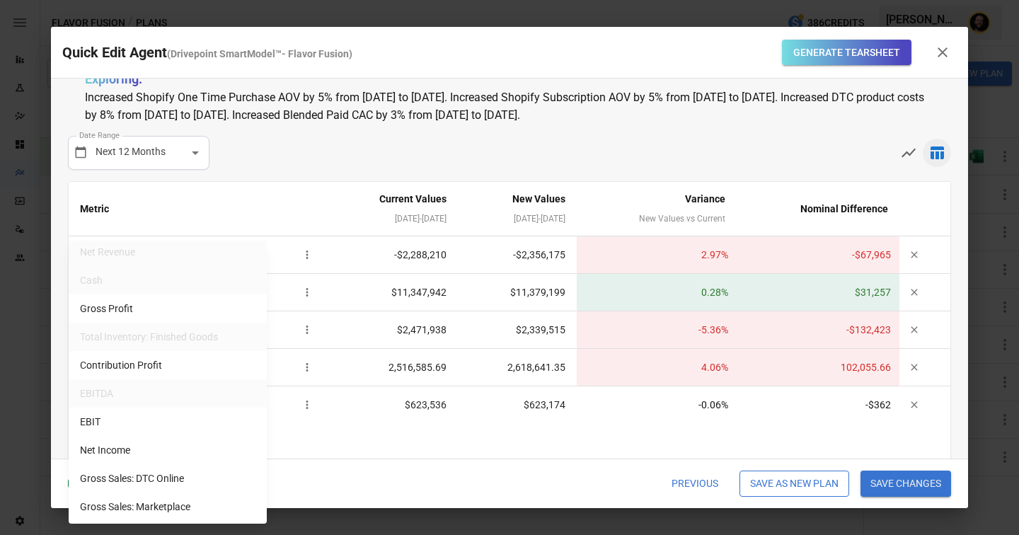
scroll to position [0, 0]
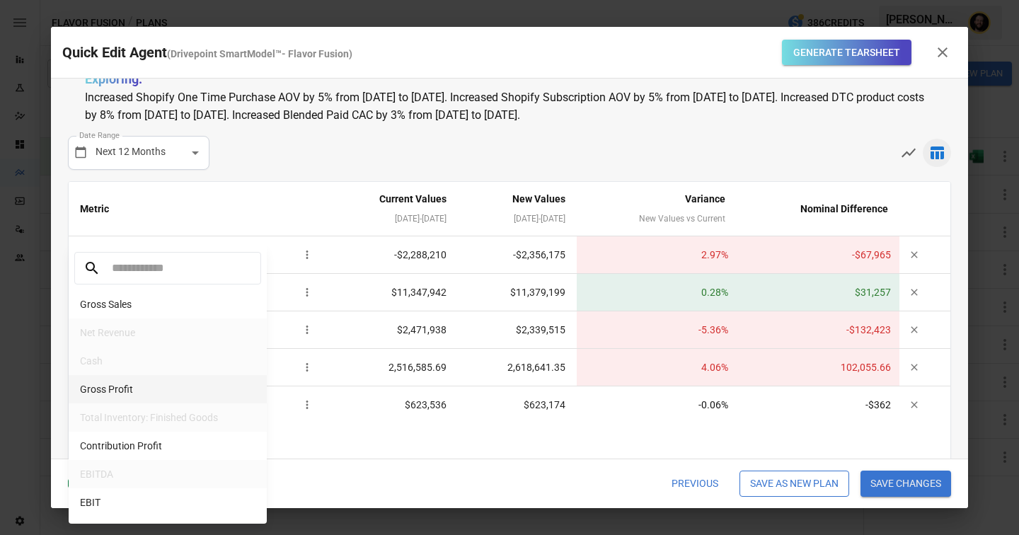
click at [144, 385] on li "Gross Profit" at bounding box center [168, 389] width 198 height 28
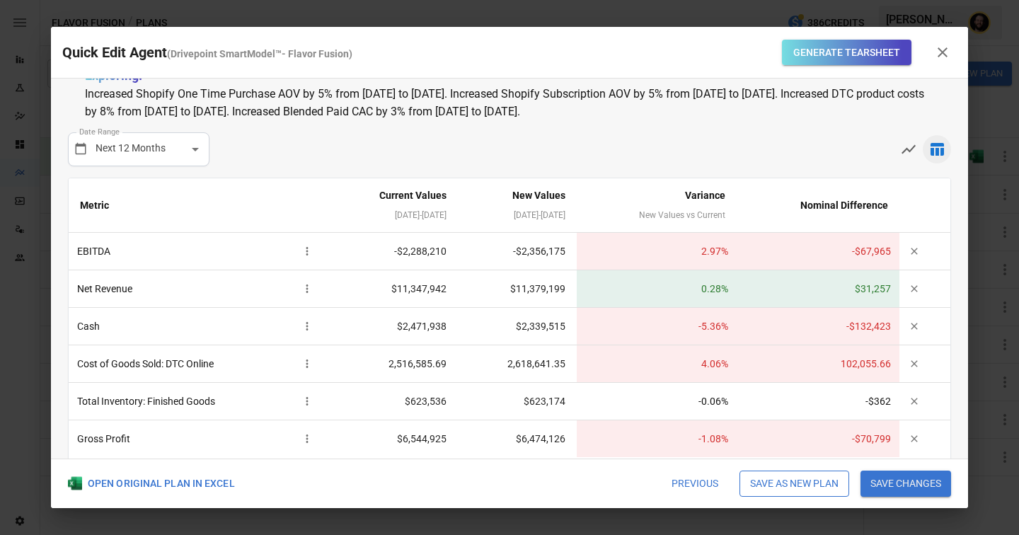
scroll to position [74, 0]
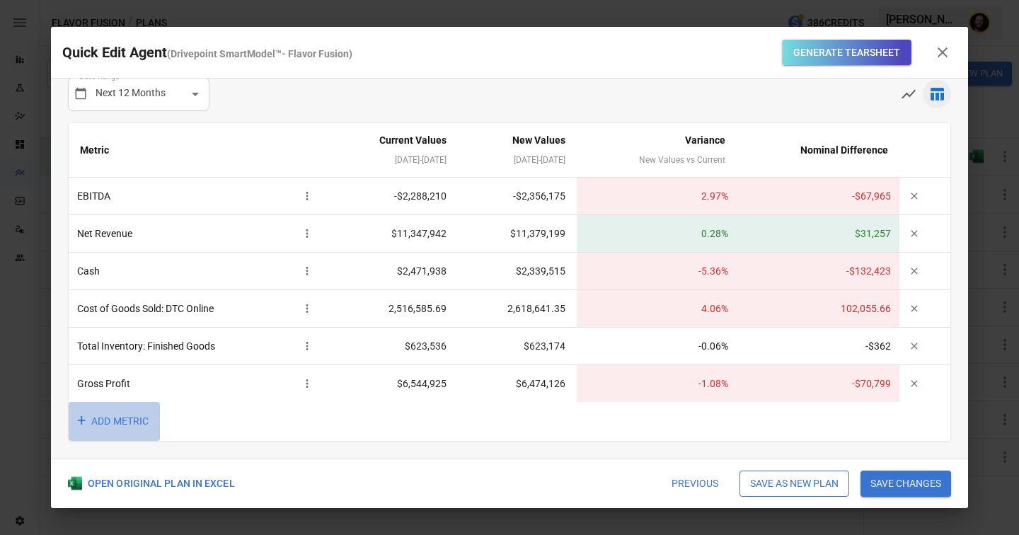
click at [118, 418] on button "+ ADD METRIC" at bounding box center [114, 421] width 91 height 39
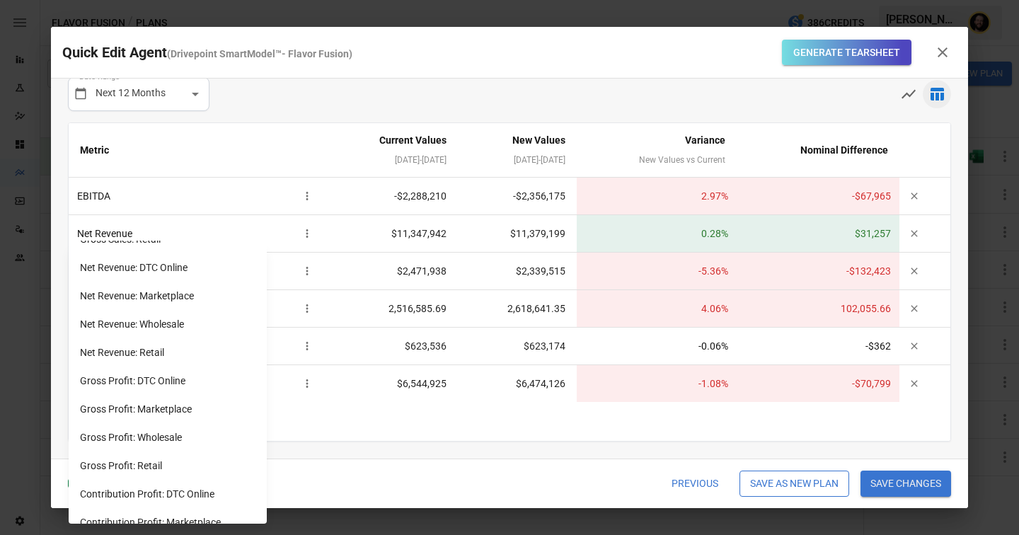
scroll to position [556, 0]
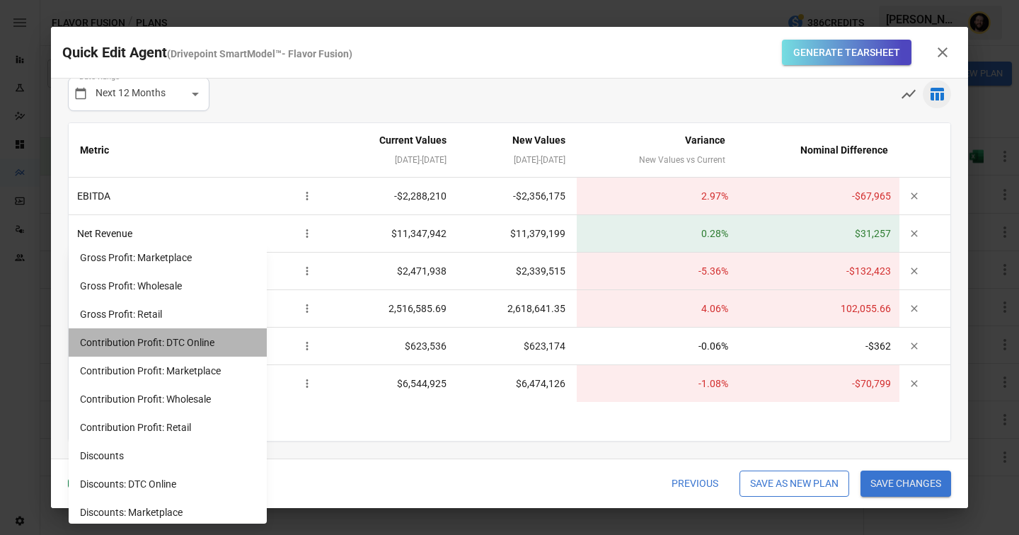
click at [195, 345] on li "Contribution Profit: DTC Online" at bounding box center [168, 342] width 198 height 28
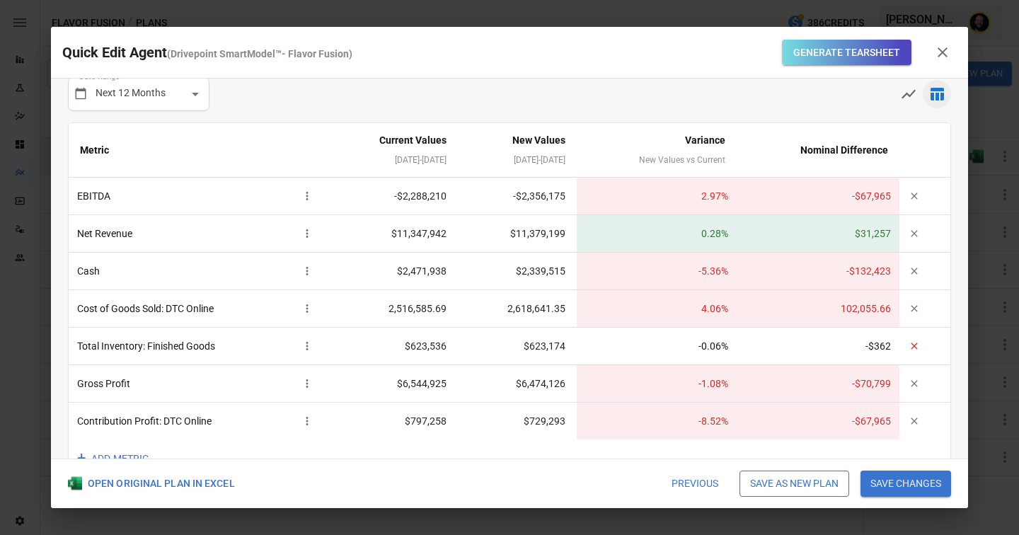
click at [910, 347] on icon "button" at bounding box center [913, 345] width 11 height 11
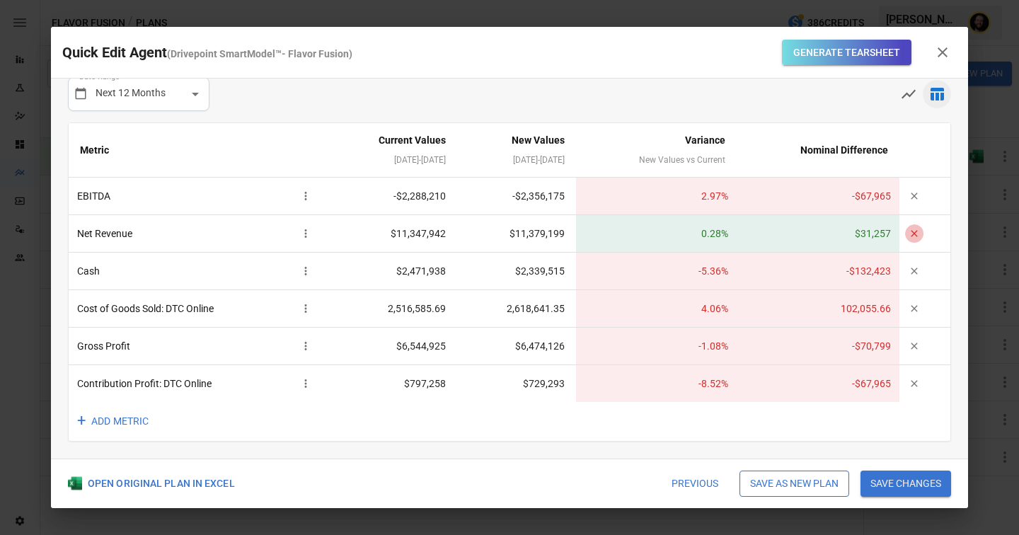
click at [913, 231] on icon "button" at bounding box center [913, 233] width 11 height 11
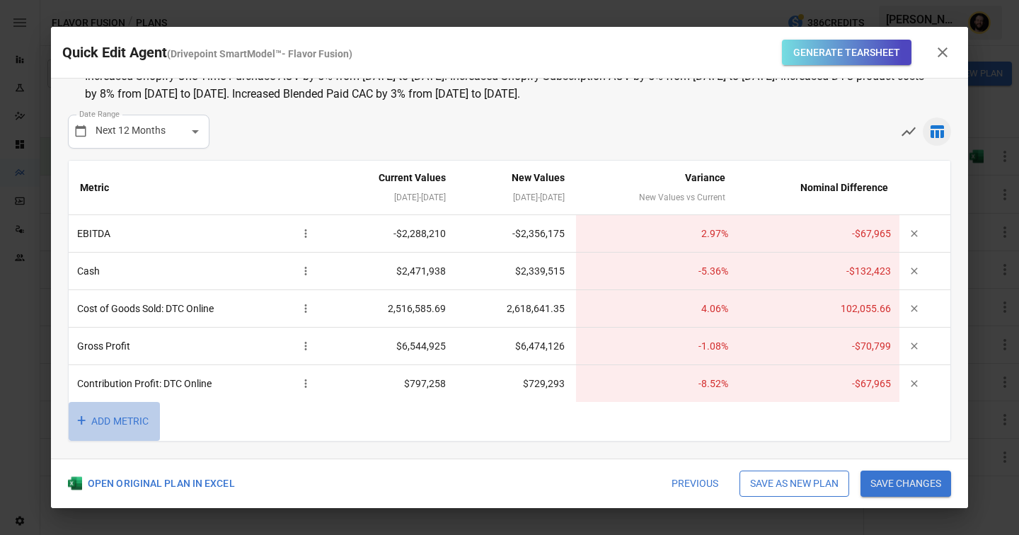
click at [129, 422] on button "+ ADD METRIC" at bounding box center [114, 421] width 91 height 39
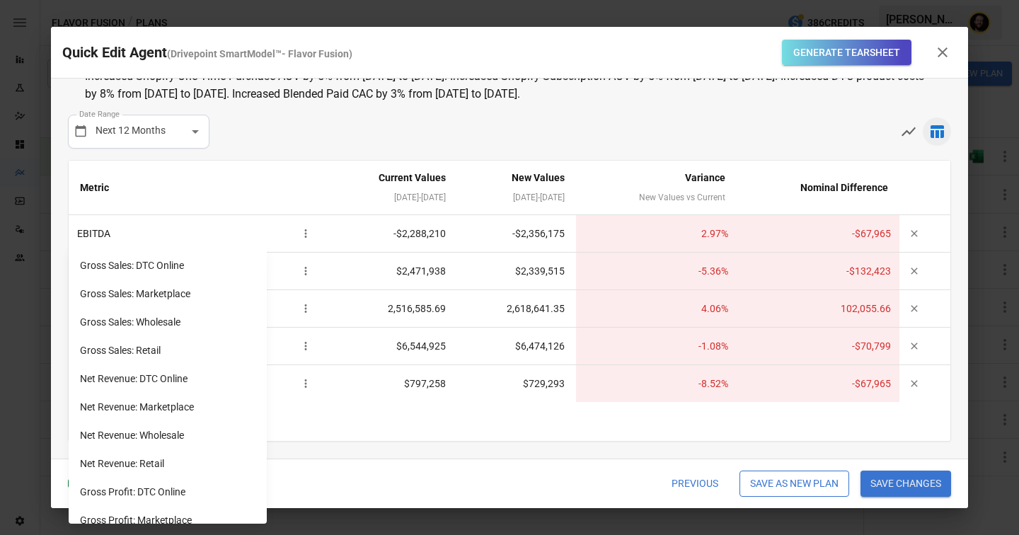
scroll to position [0, 0]
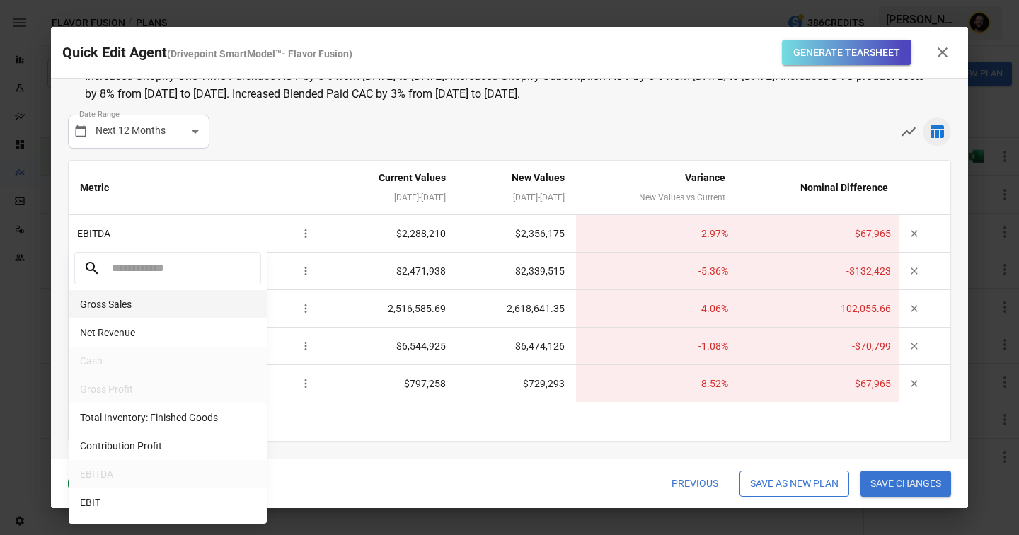
click at [138, 297] on li "Gross Sales" at bounding box center [168, 304] width 198 height 28
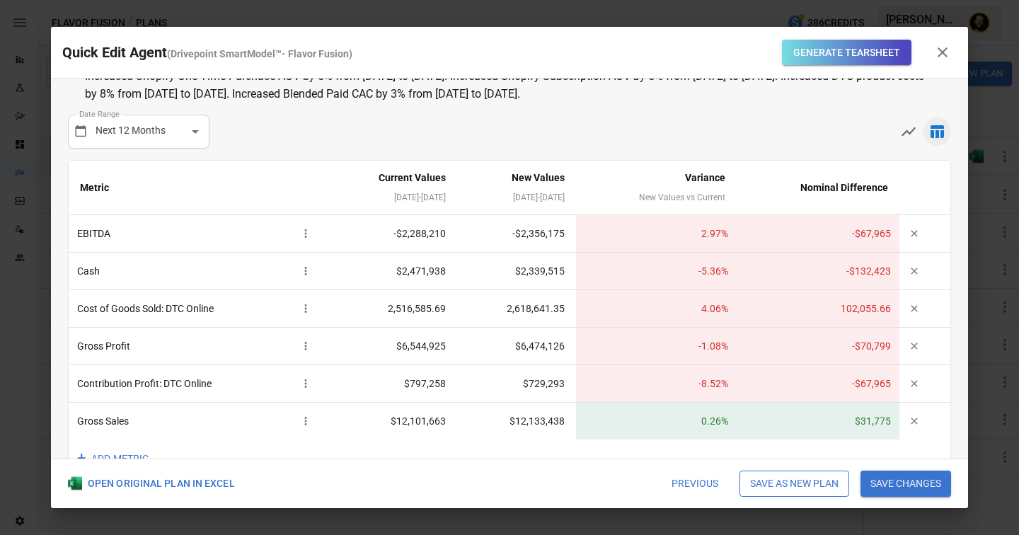
scroll to position [74, 0]
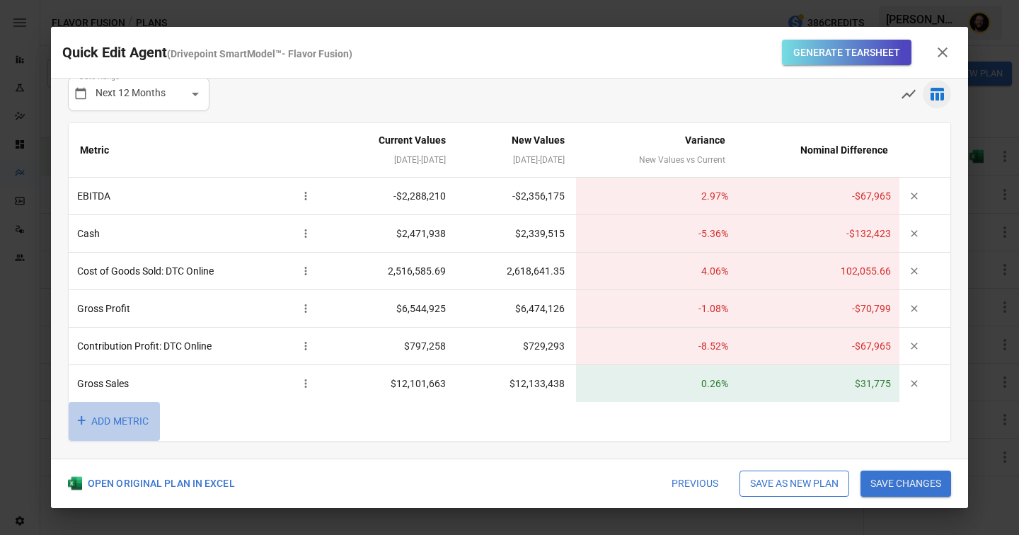
click at [120, 415] on button "+ ADD METRIC" at bounding box center [114, 421] width 91 height 39
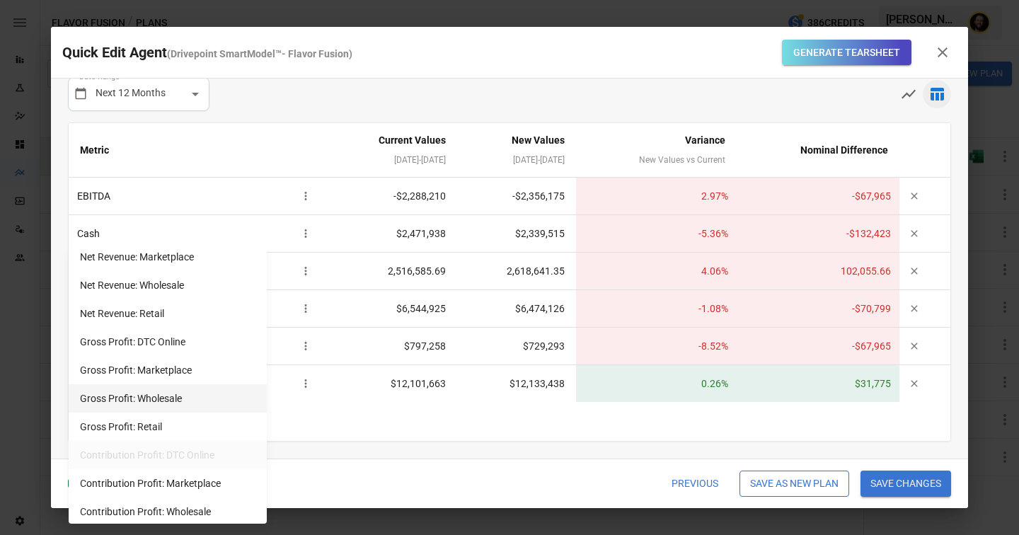
scroll to position [453, 0]
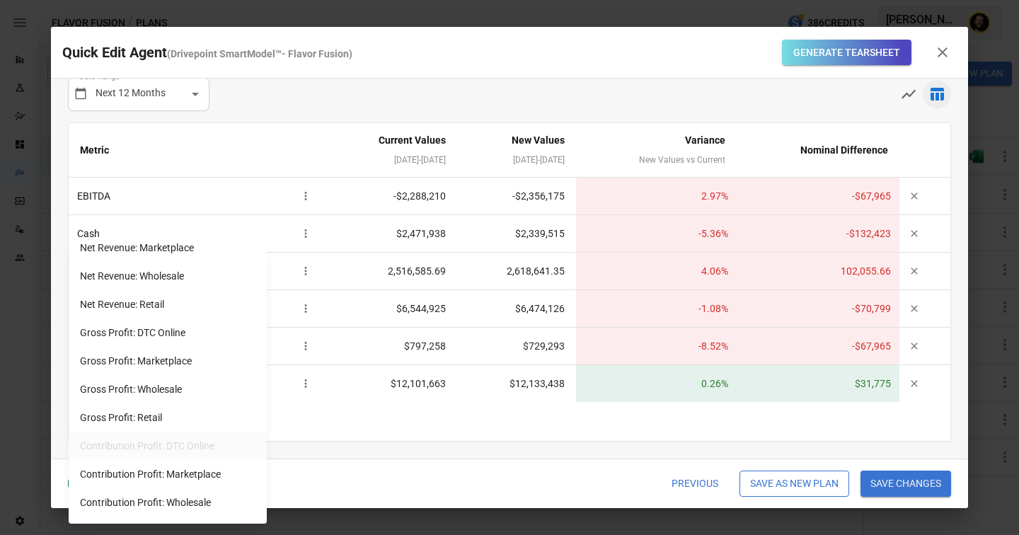
click at [506, 469] on div at bounding box center [509, 267] width 1019 height 535
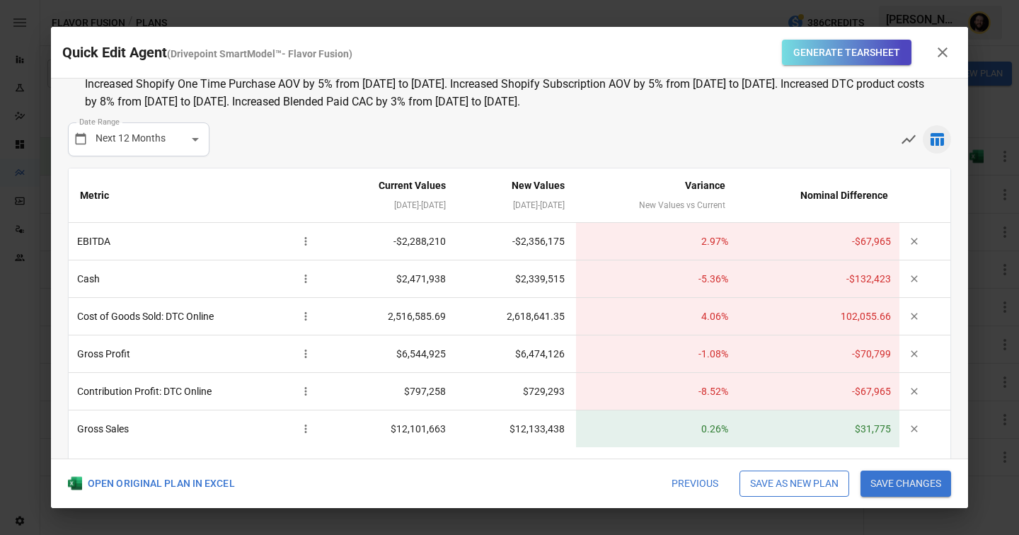
scroll to position [74, 0]
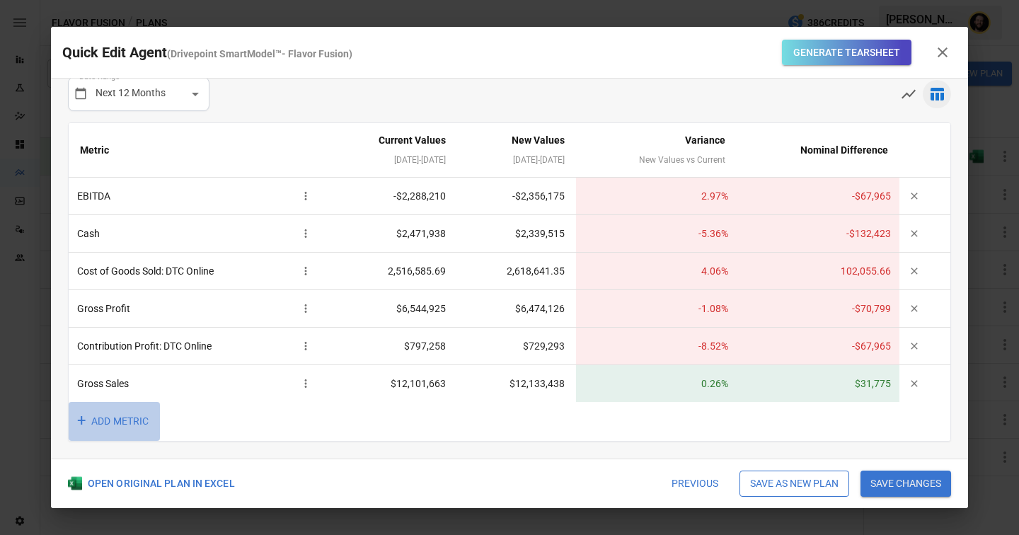
click at [125, 415] on button "+ ADD METRIC" at bounding box center [114, 421] width 91 height 39
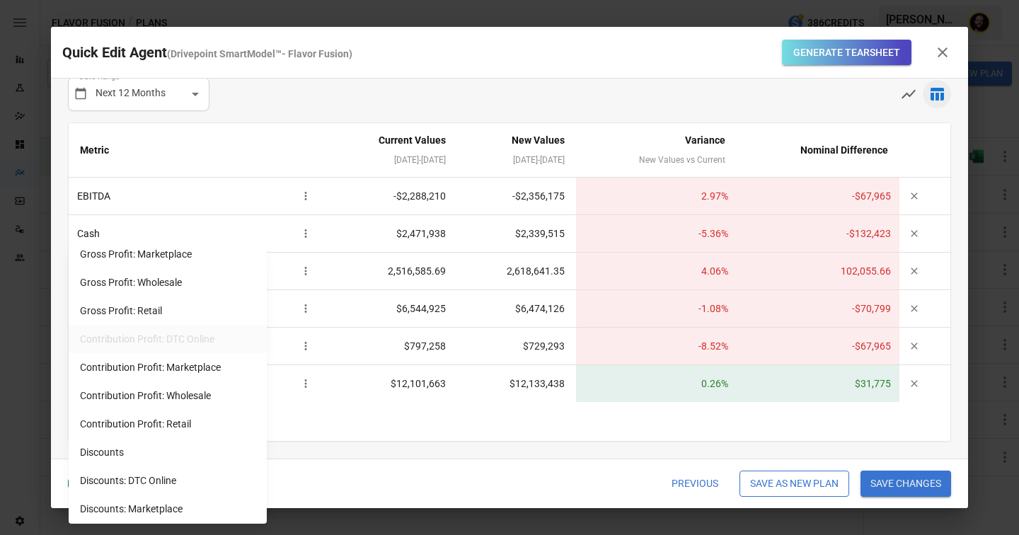
scroll to position [627, 0]
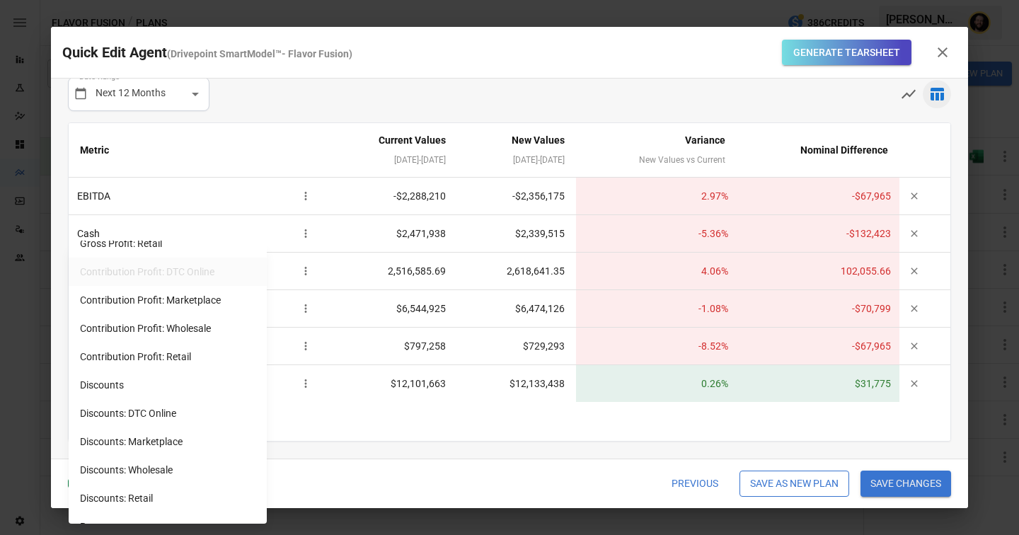
click at [352, 376] on div at bounding box center [509, 267] width 1019 height 535
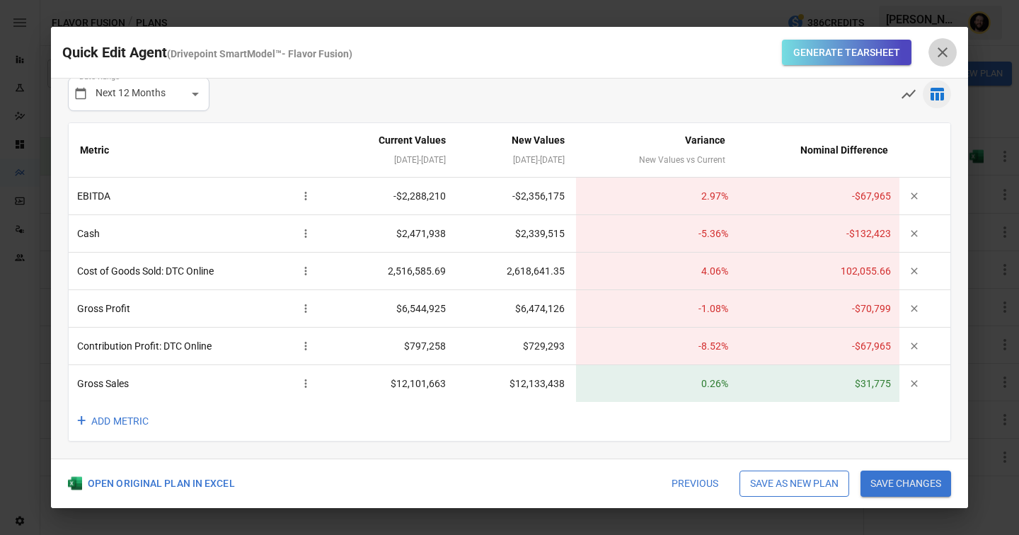
click at [941, 51] on icon "button" at bounding box center [942, 52] width 10 height 10
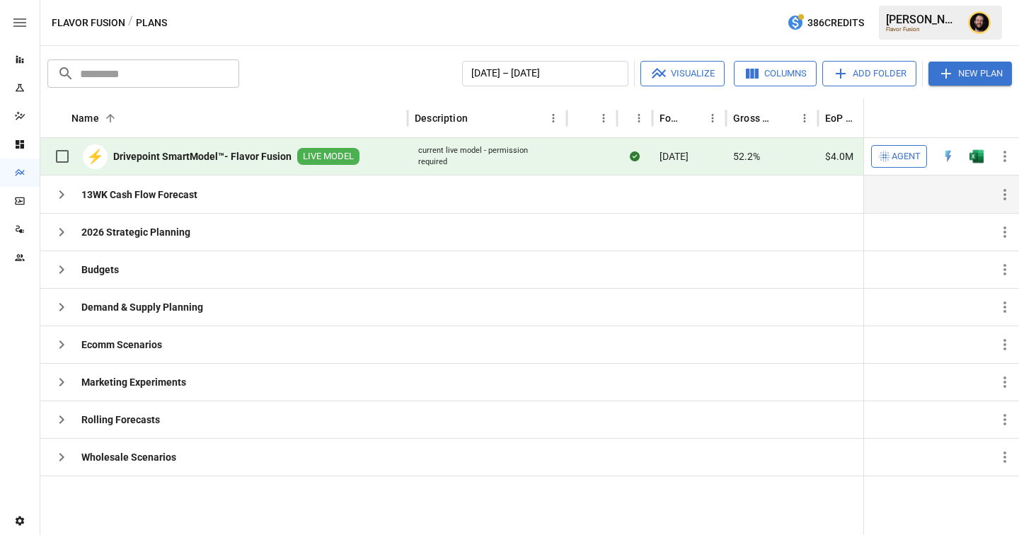
click at [59, 196] on icon "button" at bounding box center [61, 194] width 17 height 17
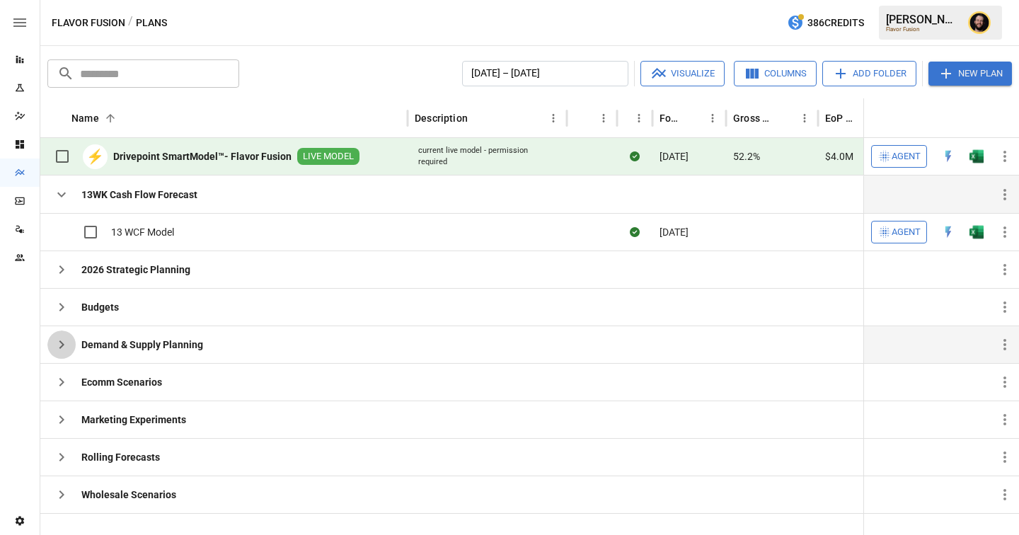
click at [63, 349] on icon "button" at bounding box center [61, 344] width 17 height 17
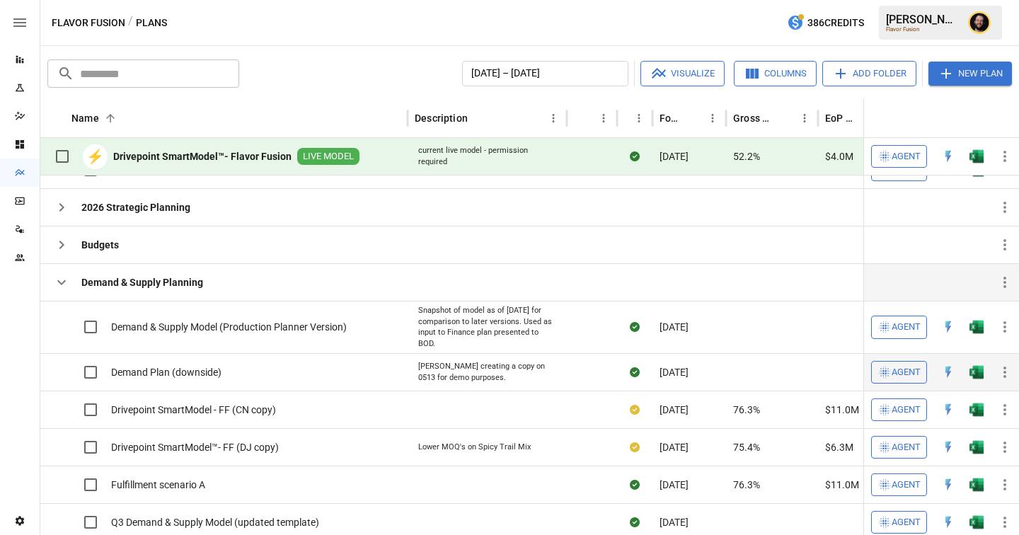
scroll to position [0, 0]
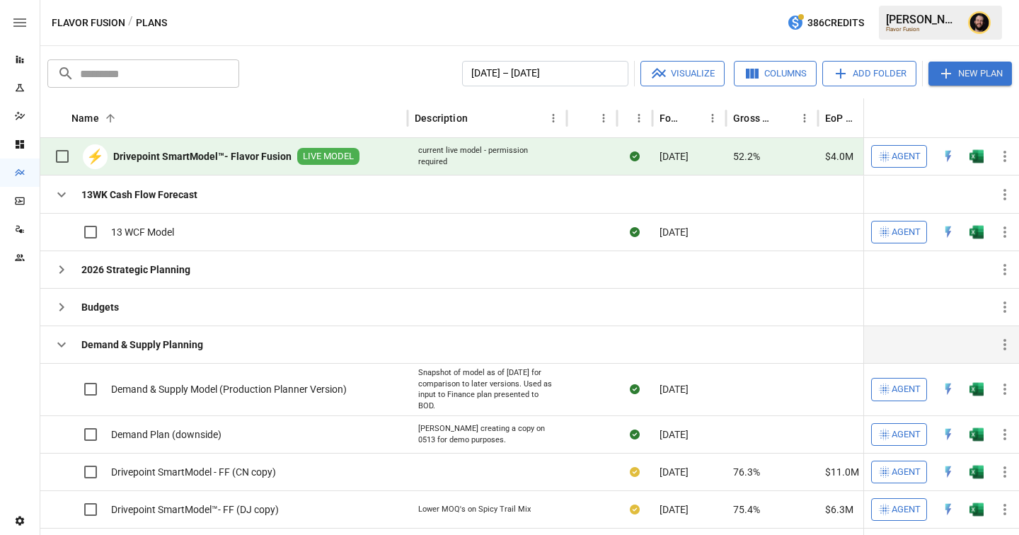
click at [64, 344] on icon "button" at bounding box center [61, 344] width 17 height 17
